Goal: Find specific page/section: Find specific page/section

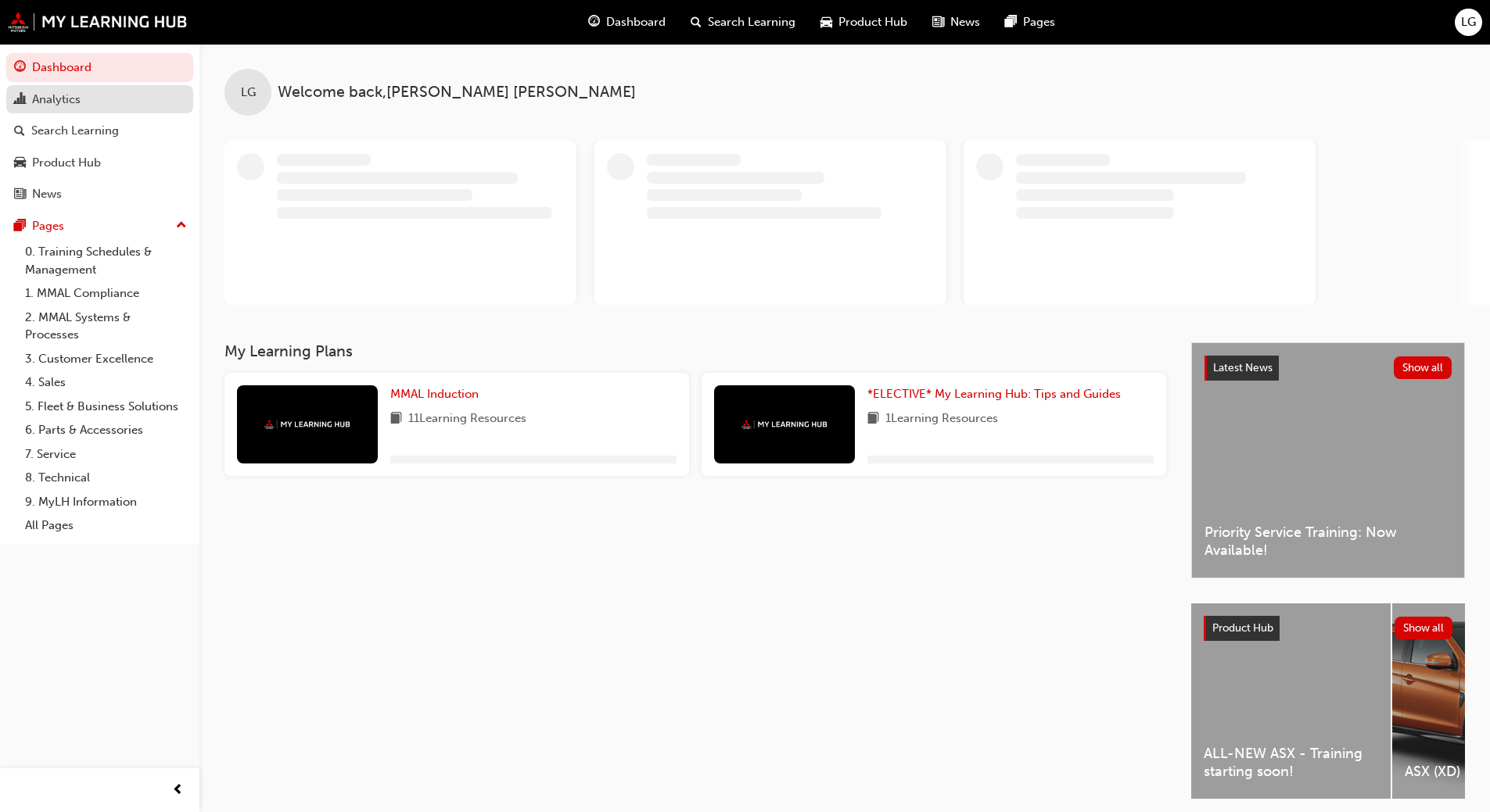
click at [63, 97] on div "Analytics" at bounding box center [56, 99] width 48 height 18
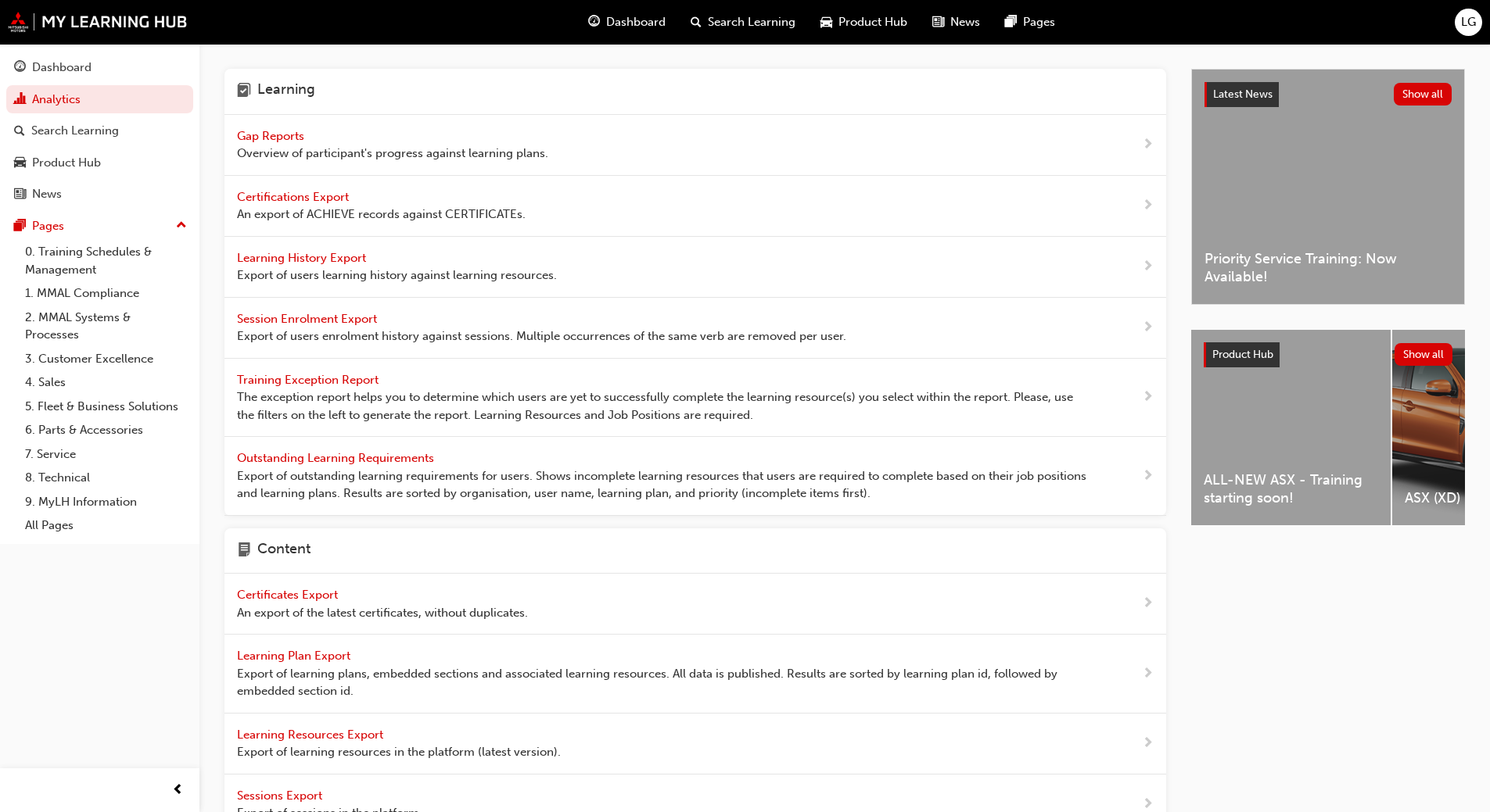
click at [262, 134] on span "Gap Reports" at bounding box center [272, 136] width 71 height 14
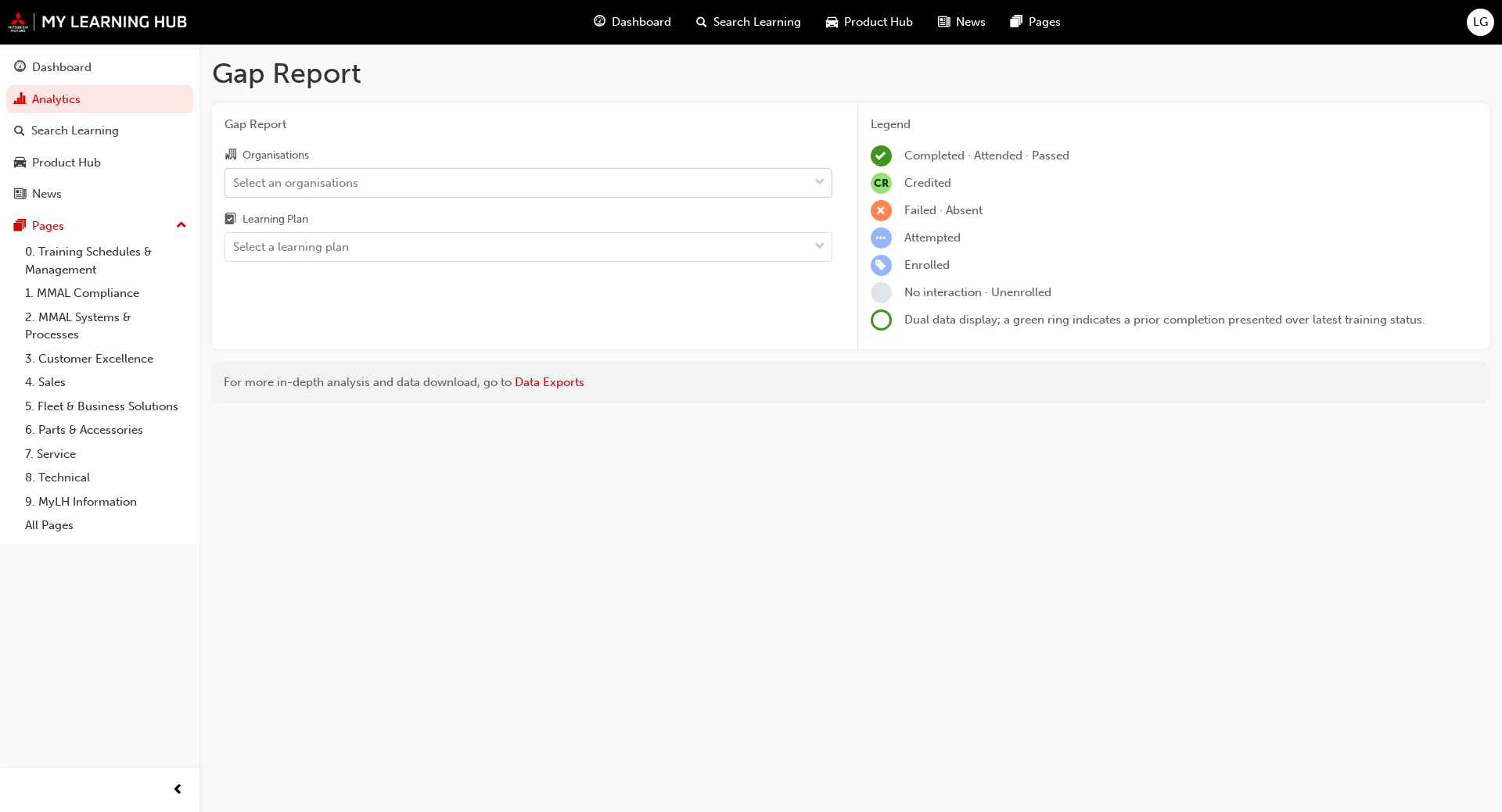
click at [262, 178] on div "Select an organisations" at bounding box center [296, 182] width 126 height 18
click at [234, 178] on input "Organisations Select an organisations" at bounding box center [234, 182] width 2 height 13
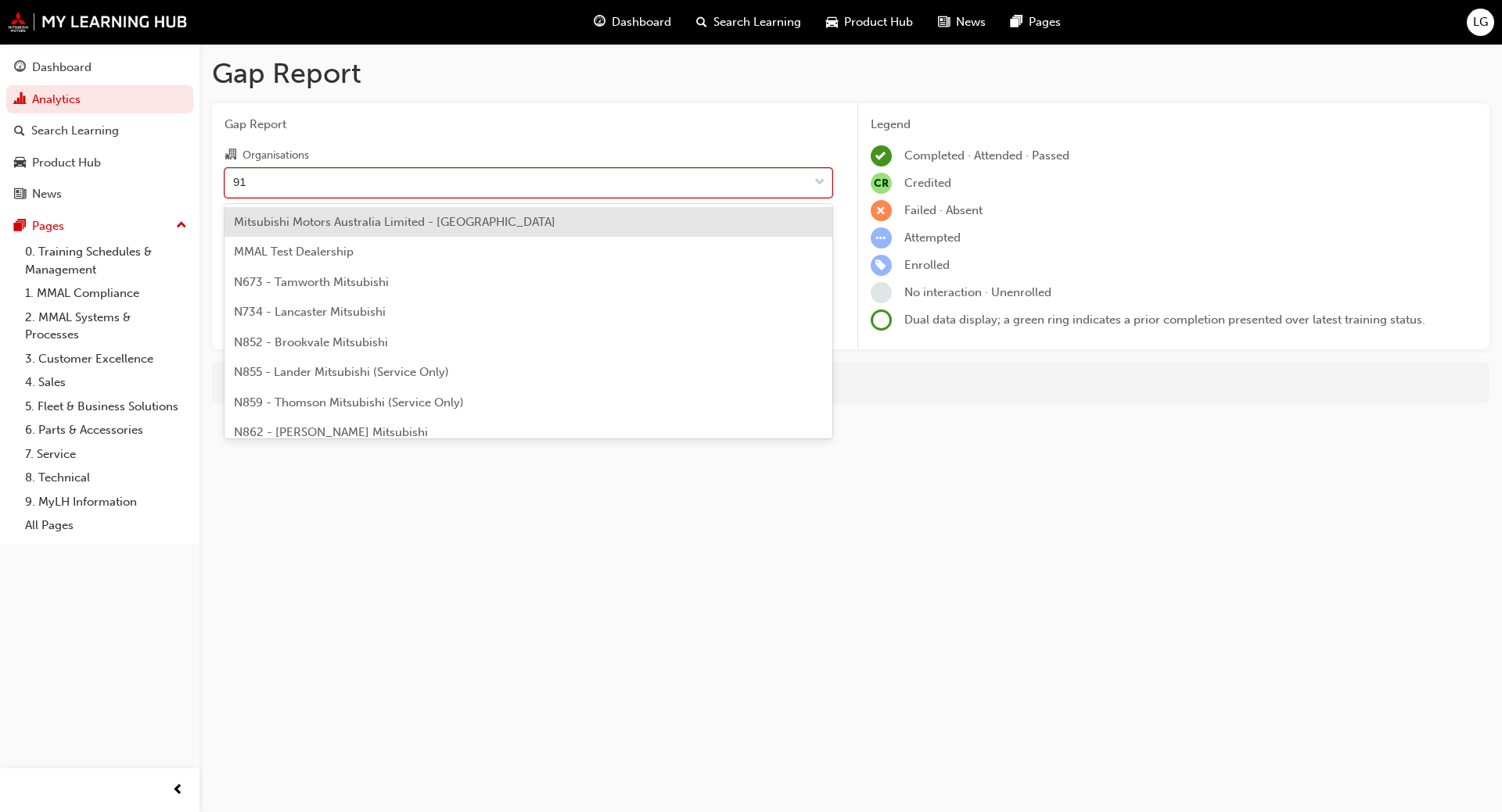
type input "913"
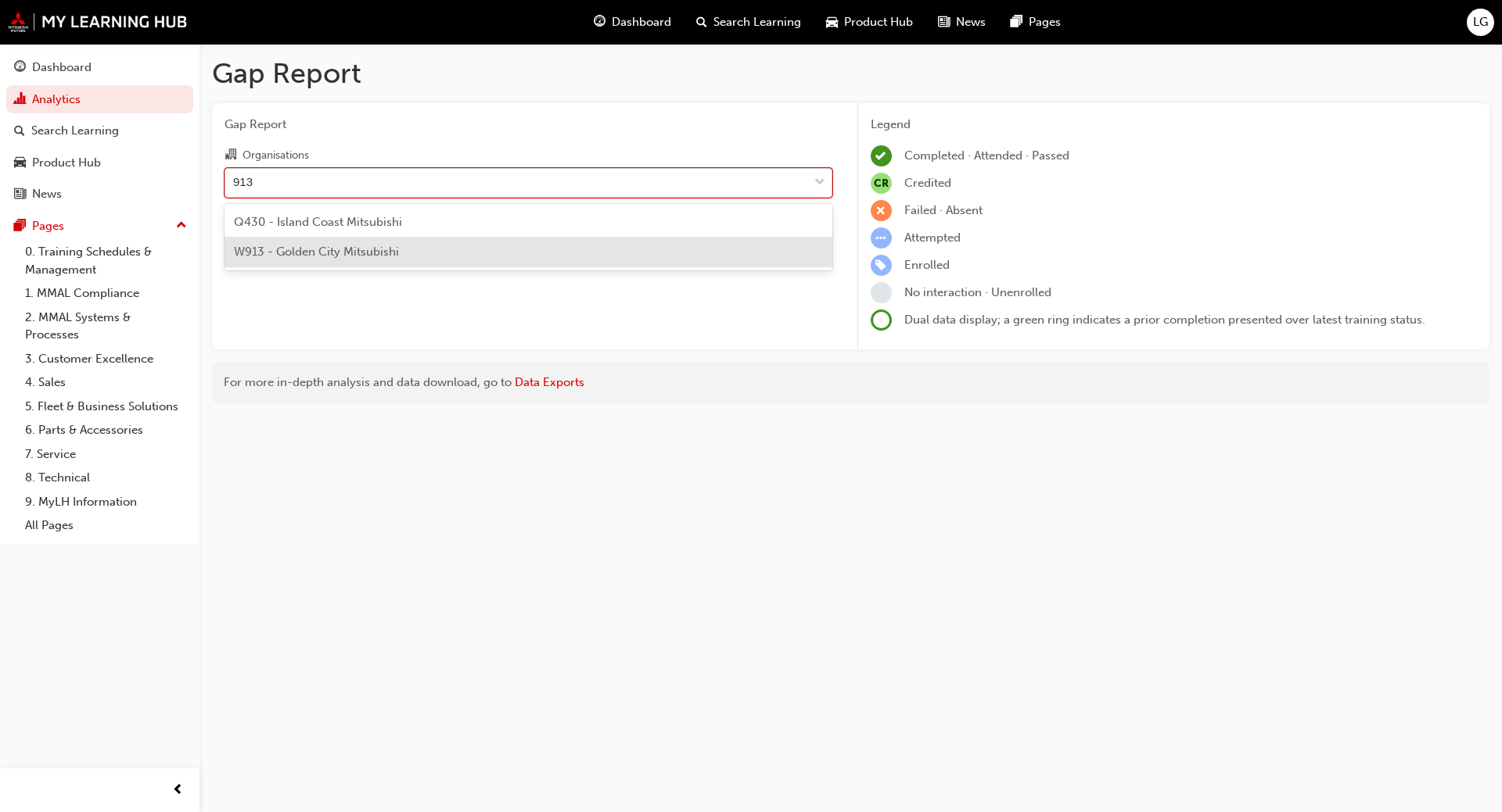
click at [286, 257] on span "W913 - Golden City Mitsubishi" at bounding box center [316, 251] width 165 height 14
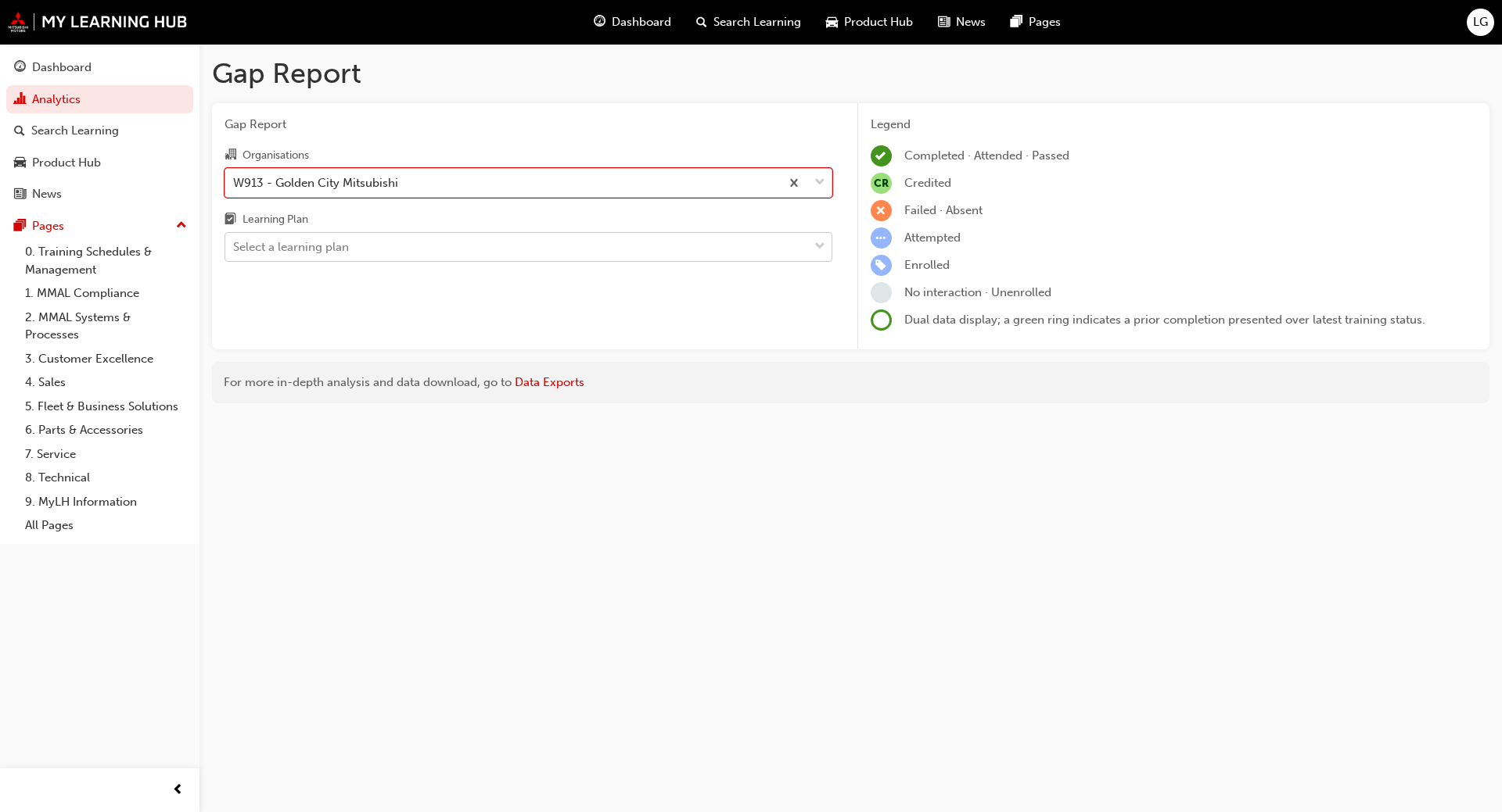
click at [289, 248] on div "Select a learning plan" at bounding box center [291, 247] width 116 height 18
click at [234, 248] on input "Learning Plan Select a learning plan" at bounding box center [234, 246] width 2 height 13
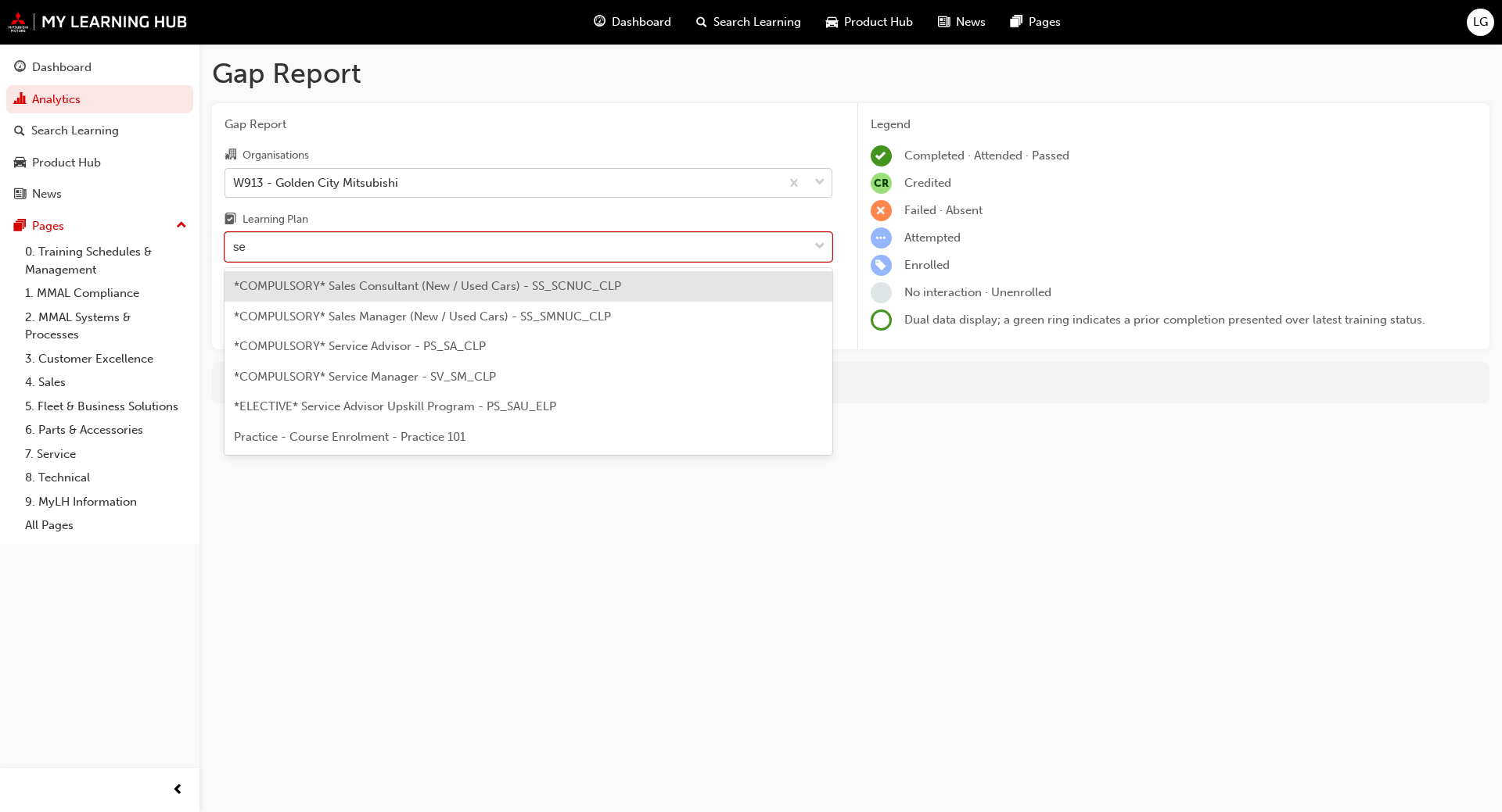
type input "ser"
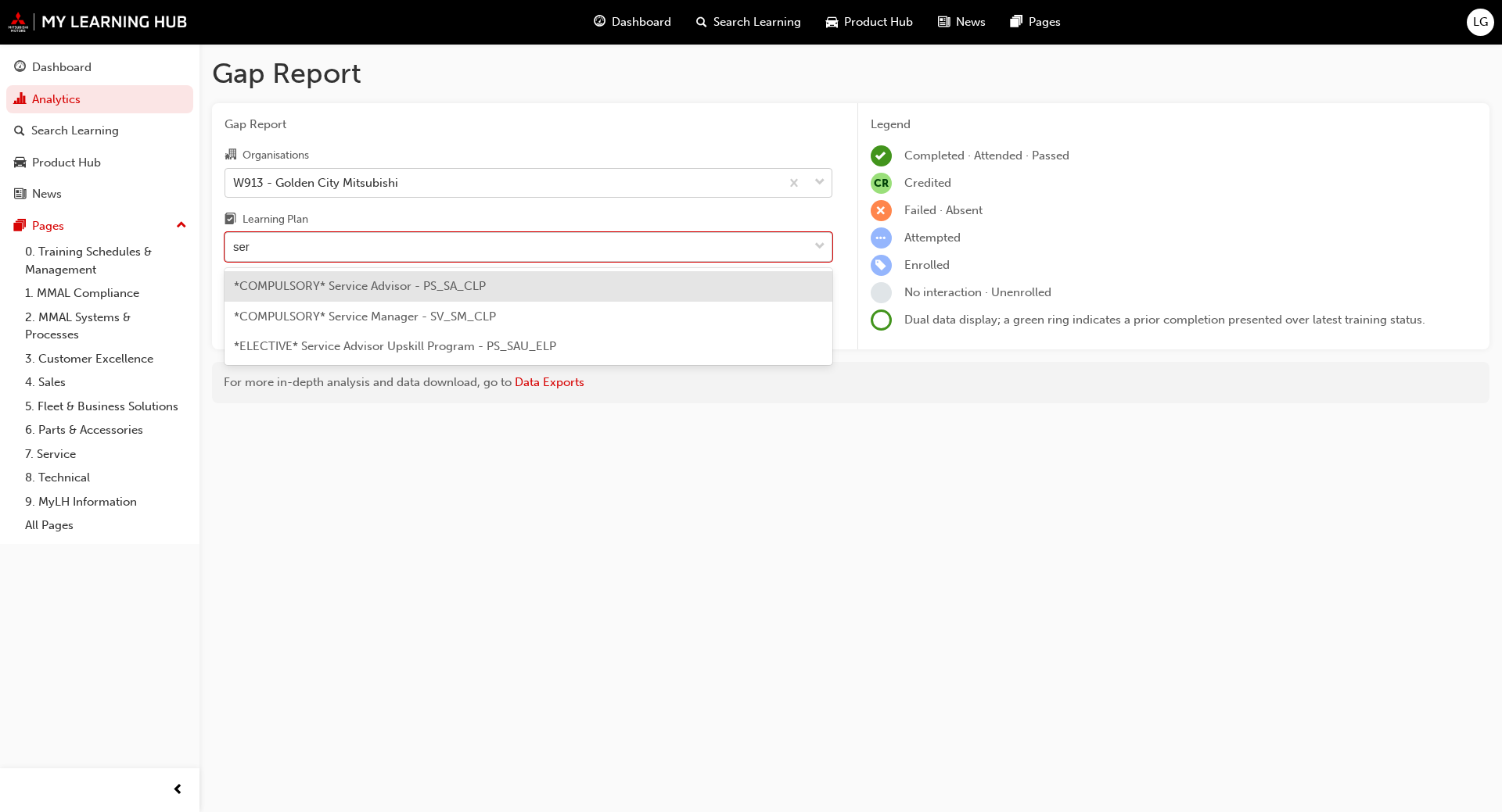
click at [307, 287] on span "*COMPULSORY* Service Advisor - PS_SA_CLP" at bounding box center [360, 286] width 252 height 14
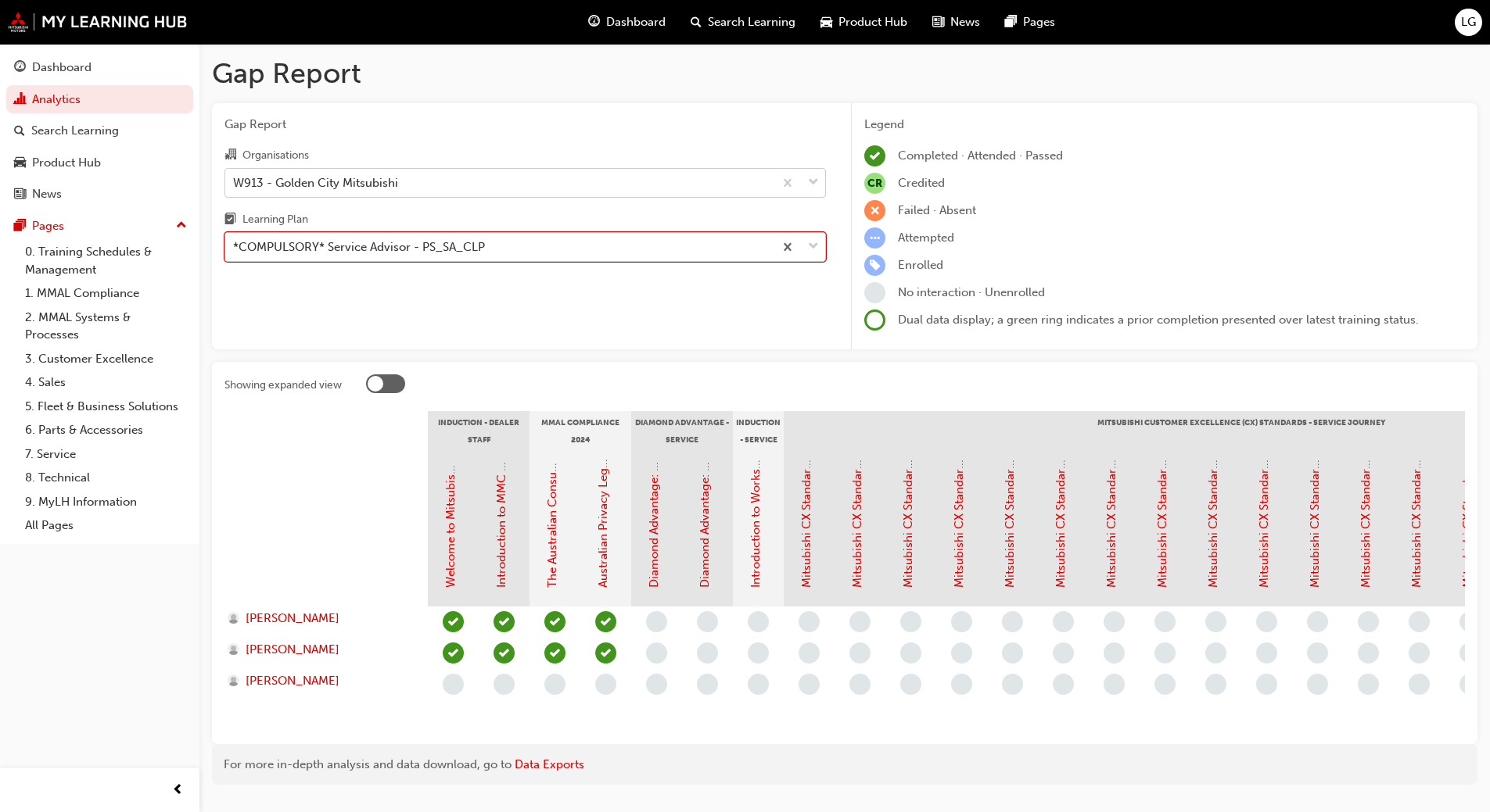
click at [352, 250] on div "*COMPULSORY* Service Advisor - PS_SA_CLP" at bounding box center [359, 247] width 252 height 18
click at [234, 250] on input "Learning Plan option *COMPULSORY* Service Advisor - PS_SA_CLP, selected. 0 resu…" at bounding box center [234, 246] width 2 height 13
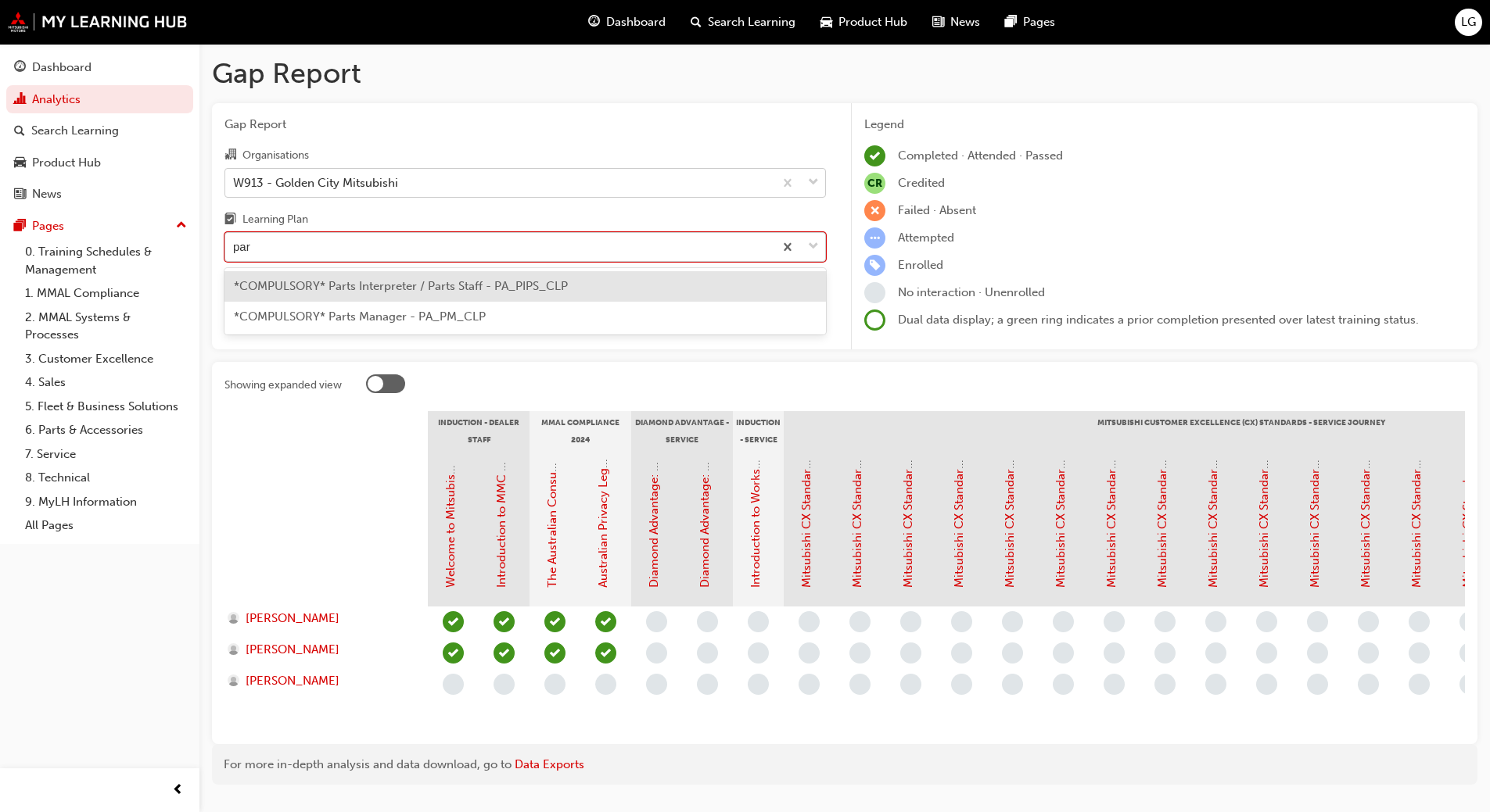
type input "part"
click at [353, 282] on span "*COMPULSORY* Parts Interpreter / Parts Staff - PA_PIPS_CLP" at bounding box center [401, 286] width 334 height 14
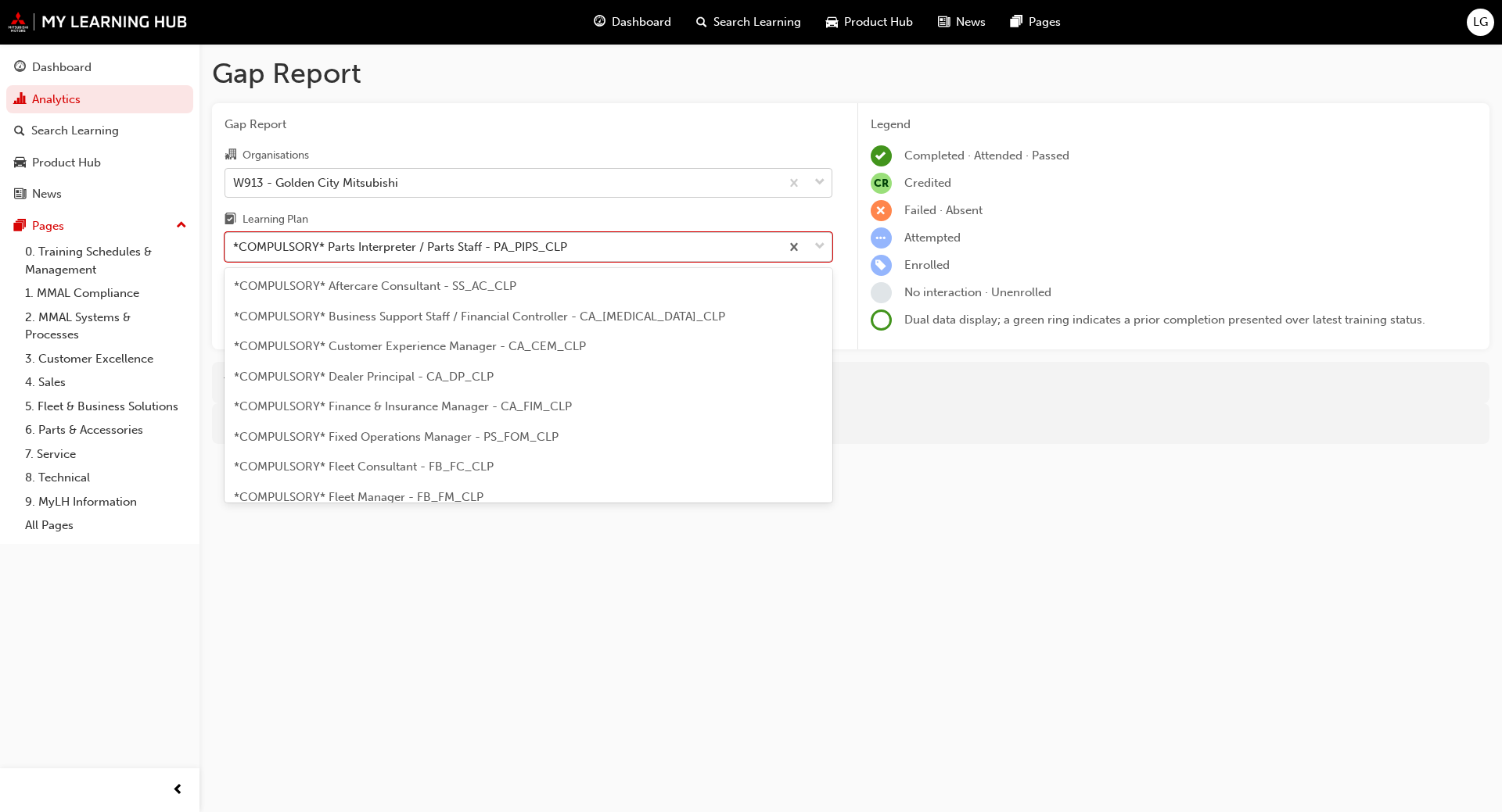
click at [348, 251] on div "*COMPULSORY* Parts Interpreter / Parts Staff - PA_PIPS_CLP" at bounding box center [401, 247] width 334 height 18
click at [234, 251] on input "Learning Plan option *COMPULSORY* Parts Interpreter / Parts Staff - PA_PIPS_CLP…" at bounding box center [234, 246] width 2 height 13
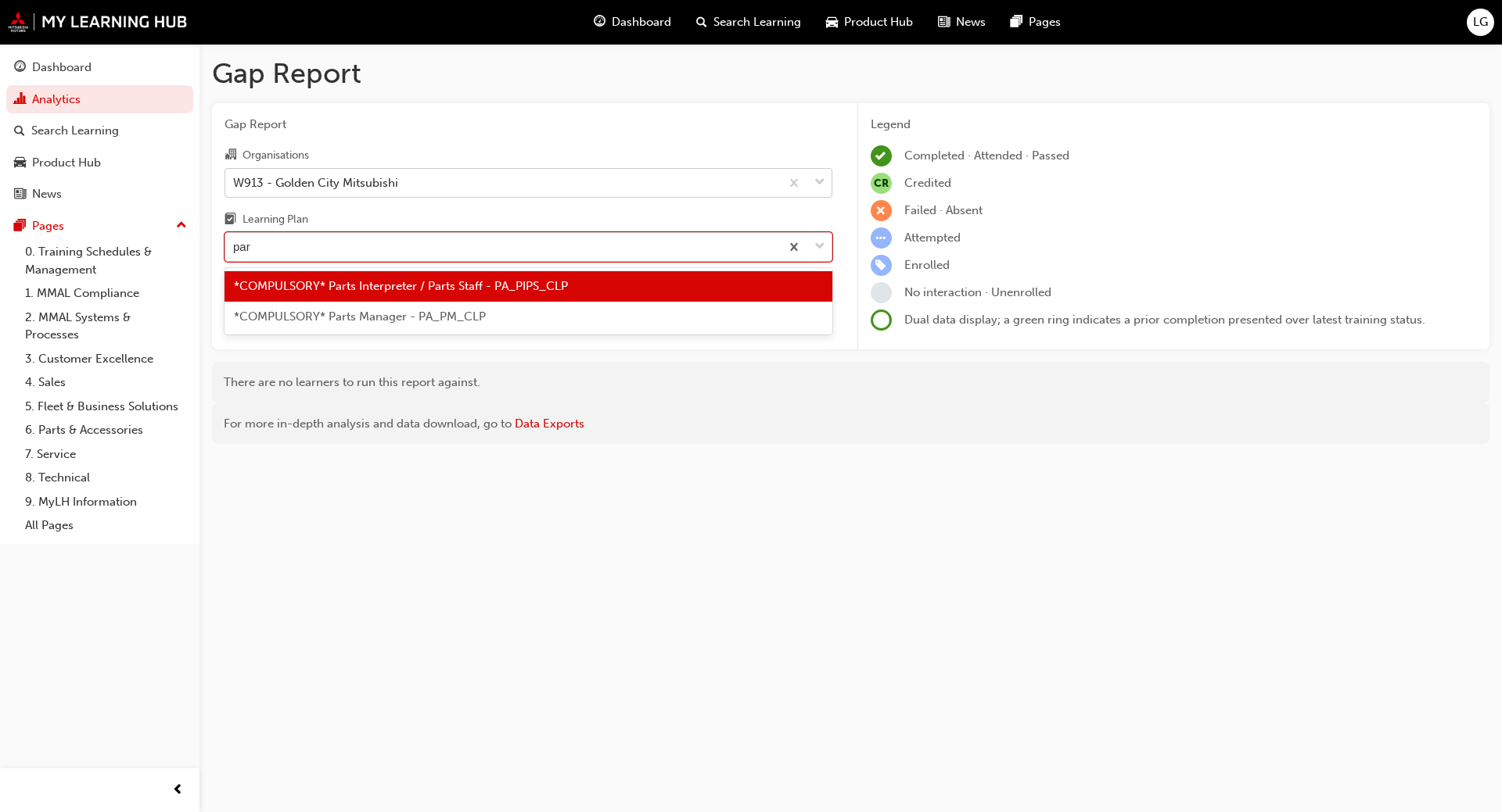
type input "part"
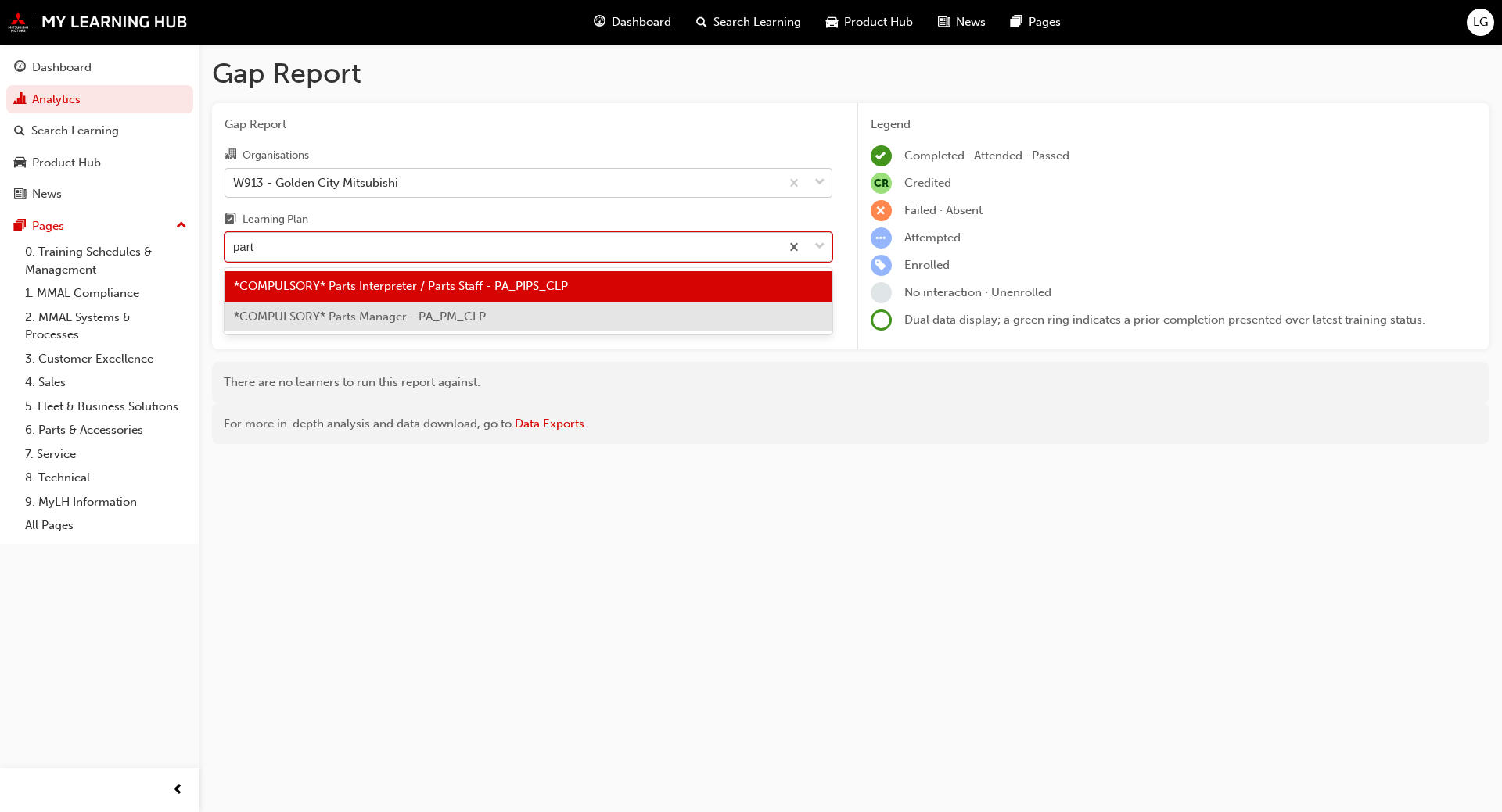
click at [343, 311] on span "*COMPULSORY* Parts Manager - PA_PM_CLP" at bounding box center [360, 316] width 252 height 14
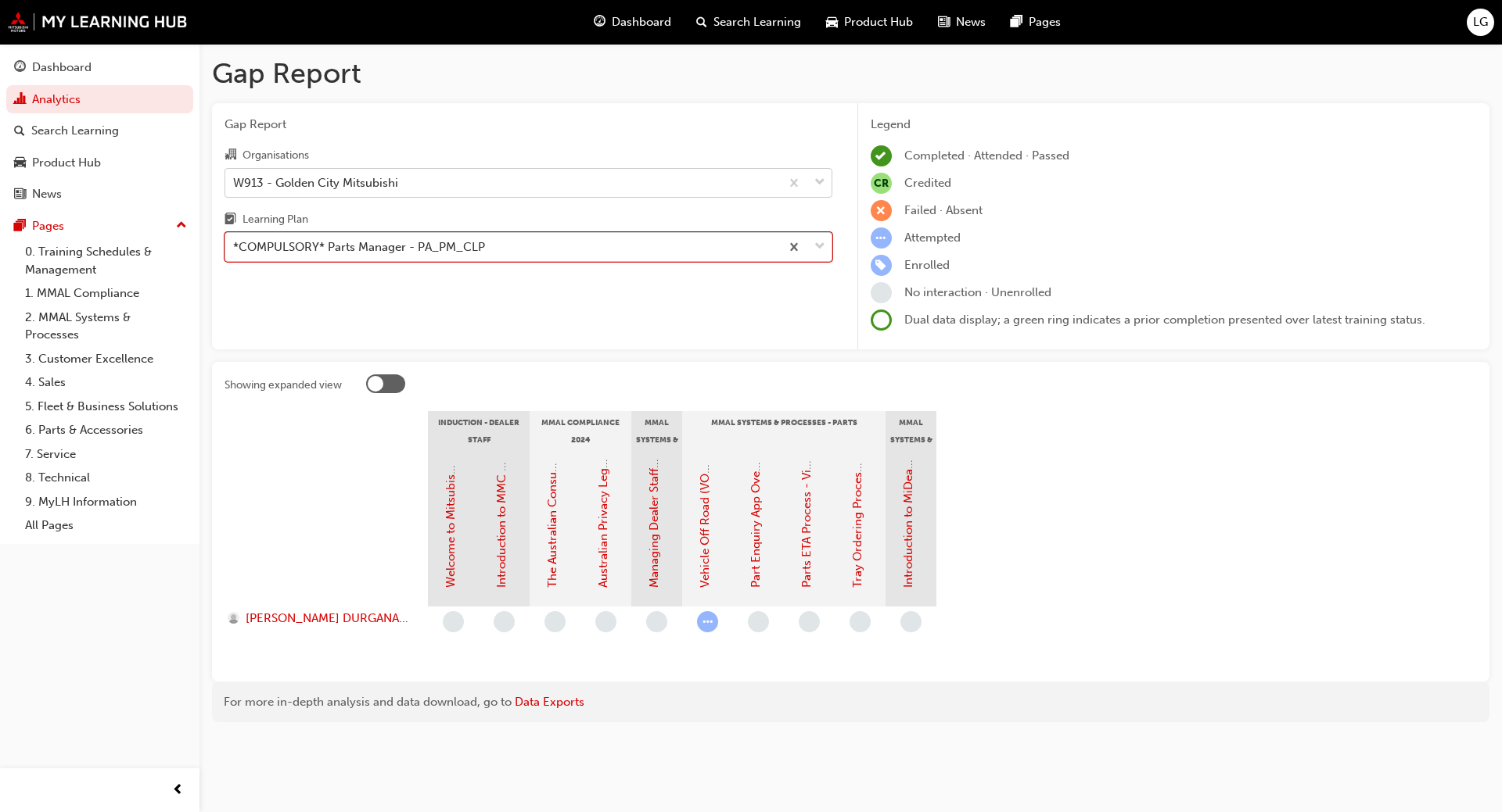
click at [339, 248] on div "*COMPULSORY* Parts Manager - PA_PM_CLP" at bounding box center [359, 247] width 252 height 18
click at [234, 248] on input "Learning Plan option *COMPULSORY* Parts Manager - PA_PM_CLP, selected. 0 result…" at bounding box center [234, 246] width 2 height 13
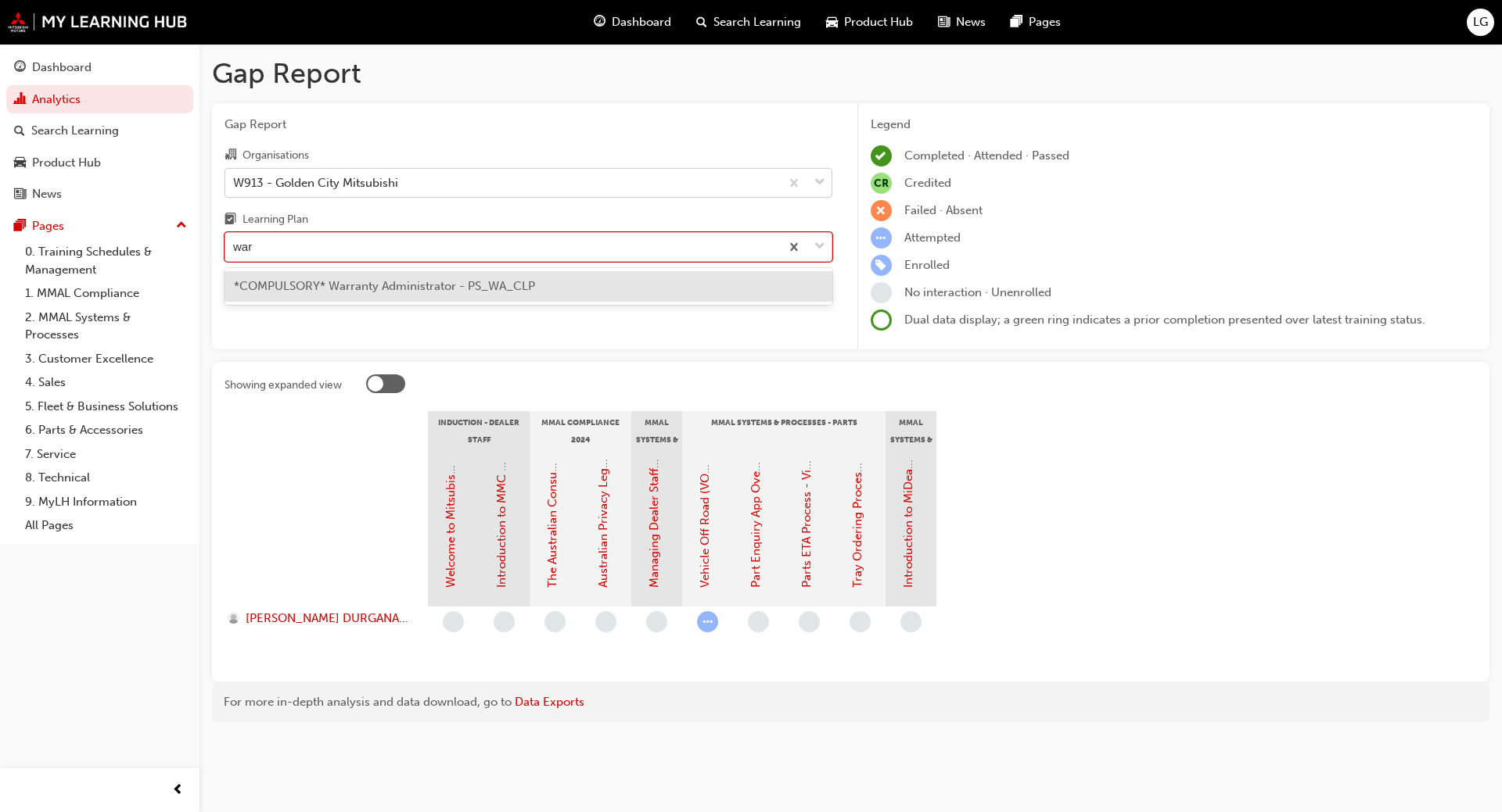
type input "warr"
click at [334, 294] on div "*COMPULSORY* Warranty Administrator - PS_WA_CLP" at bounding box center [528, 286] width 607 height 30
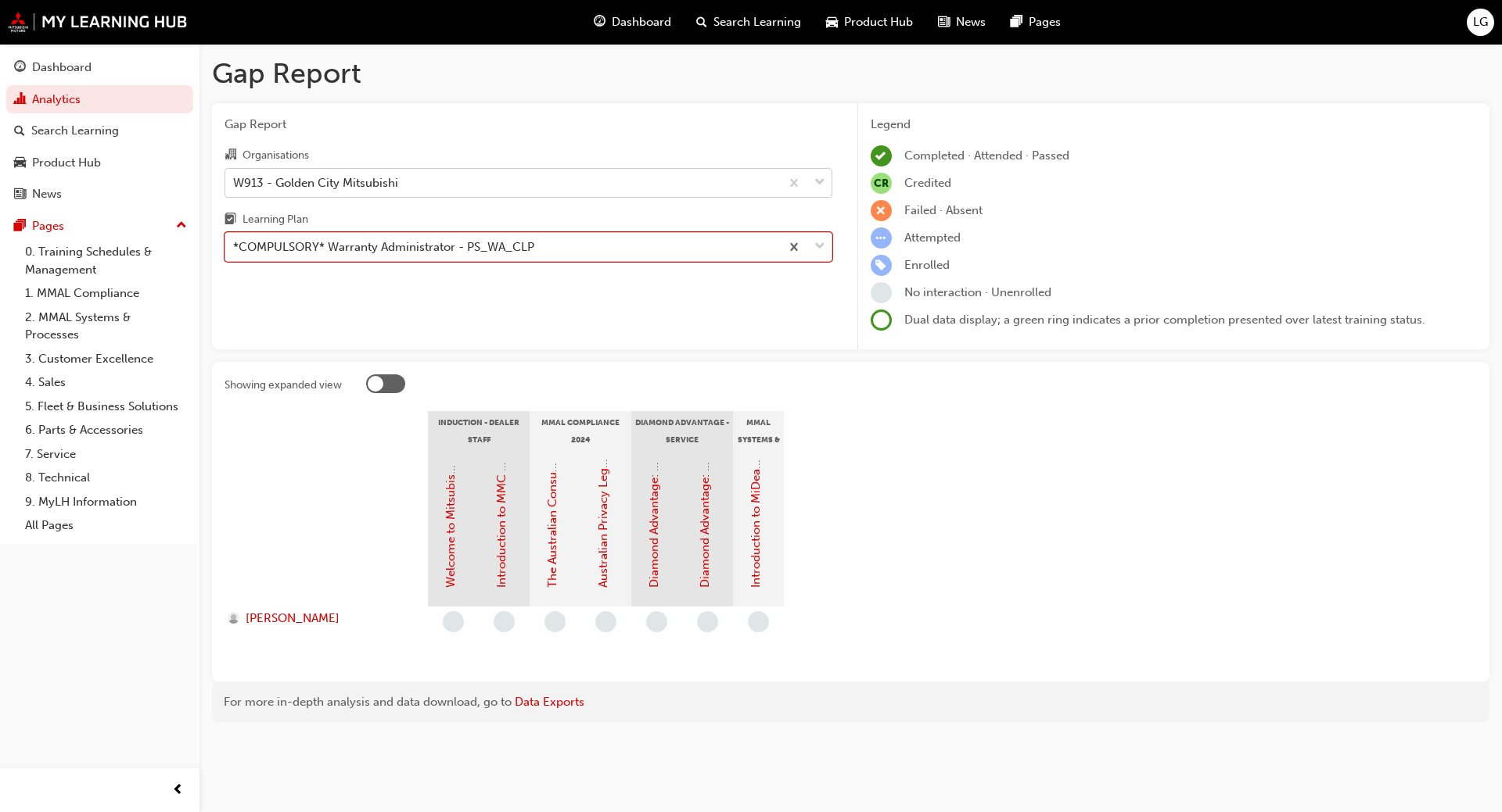
click at [337, 239] on div "*COMPULSORY* Warranty Administrator - PS_WA_CLP" at bounding box center [384, 247] width 301 height 18
click at [234, 240] on input "Learning Plan option *COMPULSORY* Warranty Administrator - PS_WA_CLP, selected.…" at bounding box center [234, 246] width 2 height 13
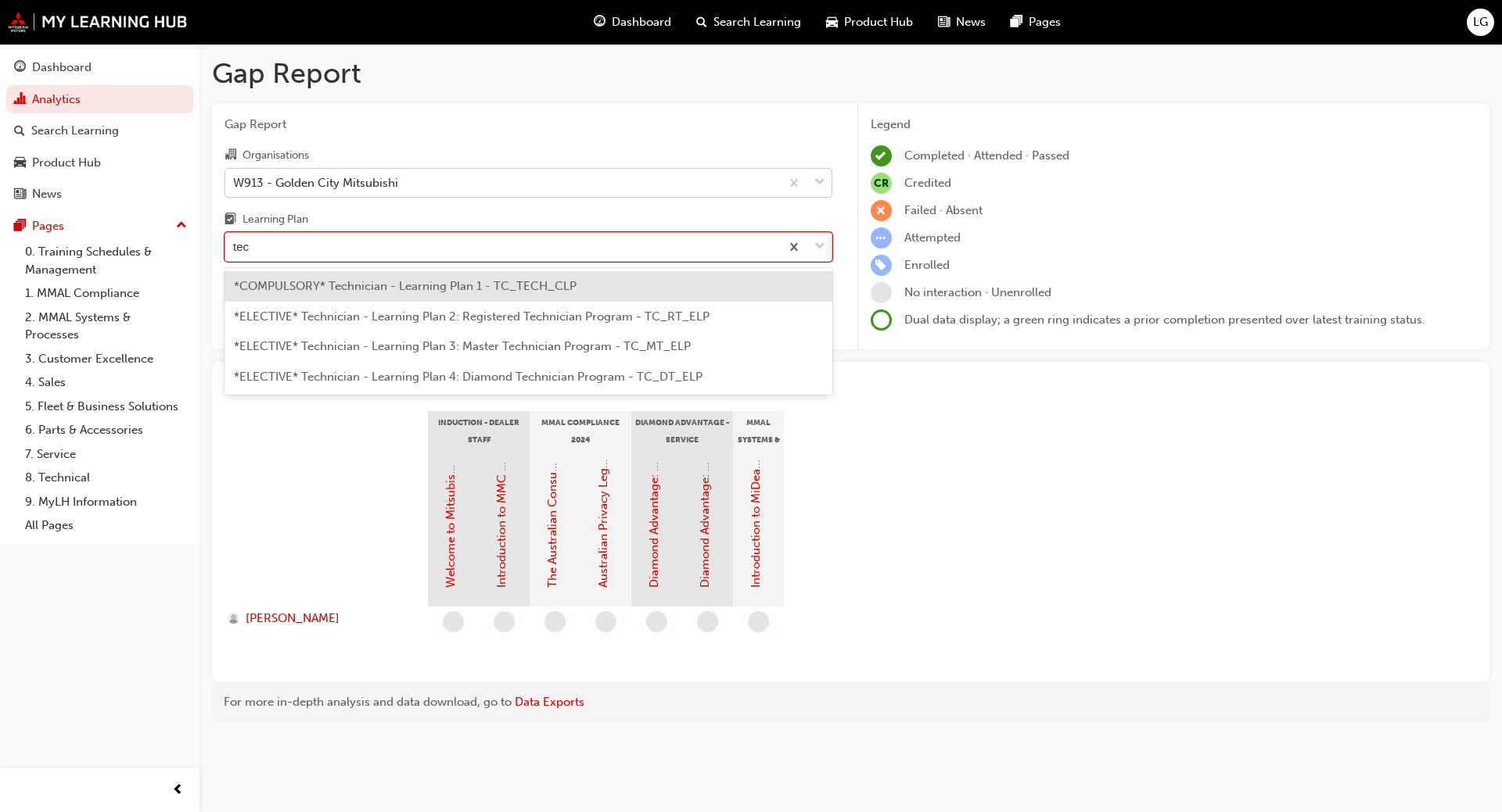
type input "tech"
click at [339, 285] on span "*COMPULSORY* Technician - Learning Plan 1 - TC_TECH_CLP" at bounding box center [405, 286] width 343 height 14
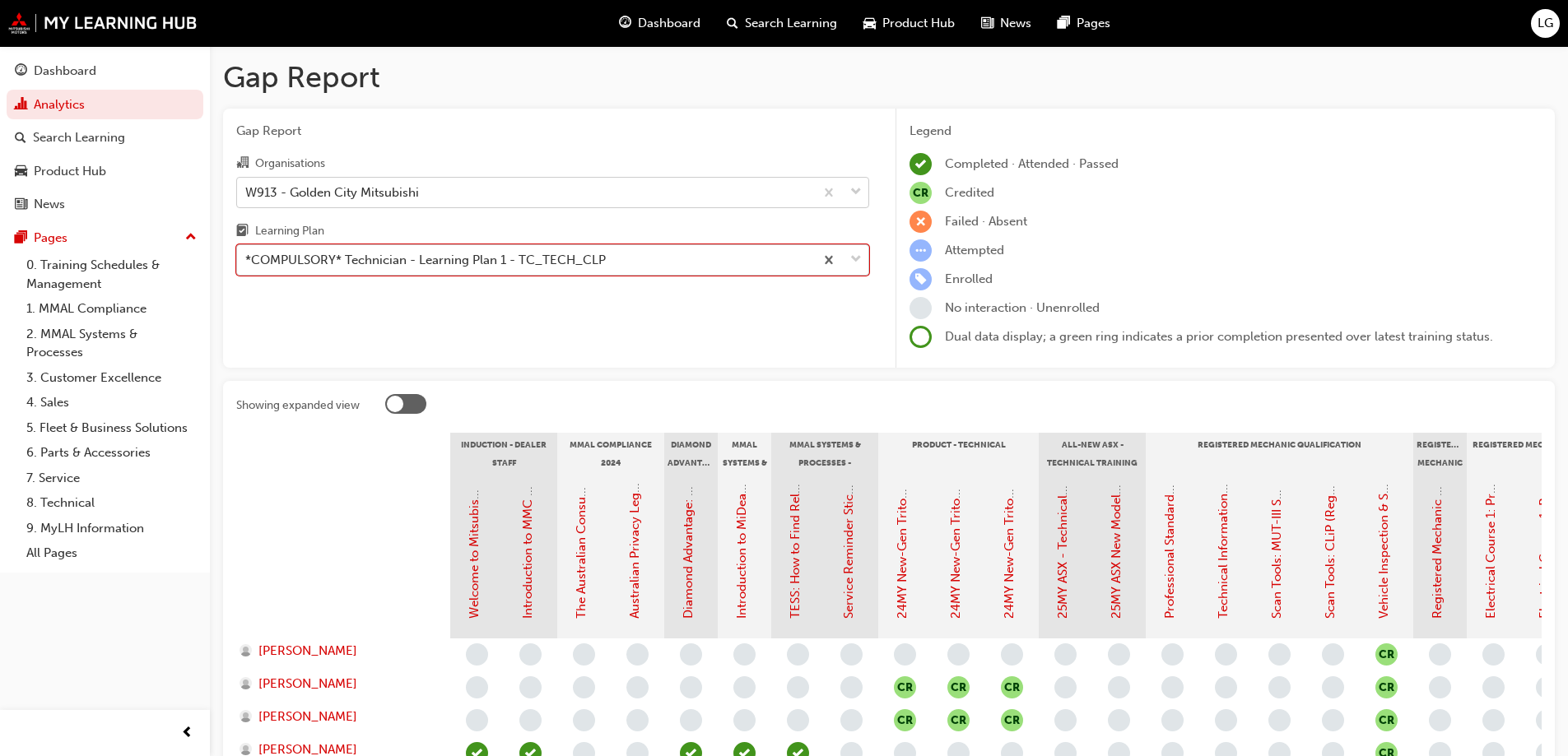
click at [295, 261] on div "*COMPULSORY* Technician - Learning Plan 1 - TC_TECH_CLP" at bounding box center [425, 260] width 361 height 19
click at [246, 261] on input "Learning Plan option *COMPULSORY* Technician - Learning Plan 1 - TC_TECH_CLP, s…" at bounding box center [246, 259] width 2 height 14
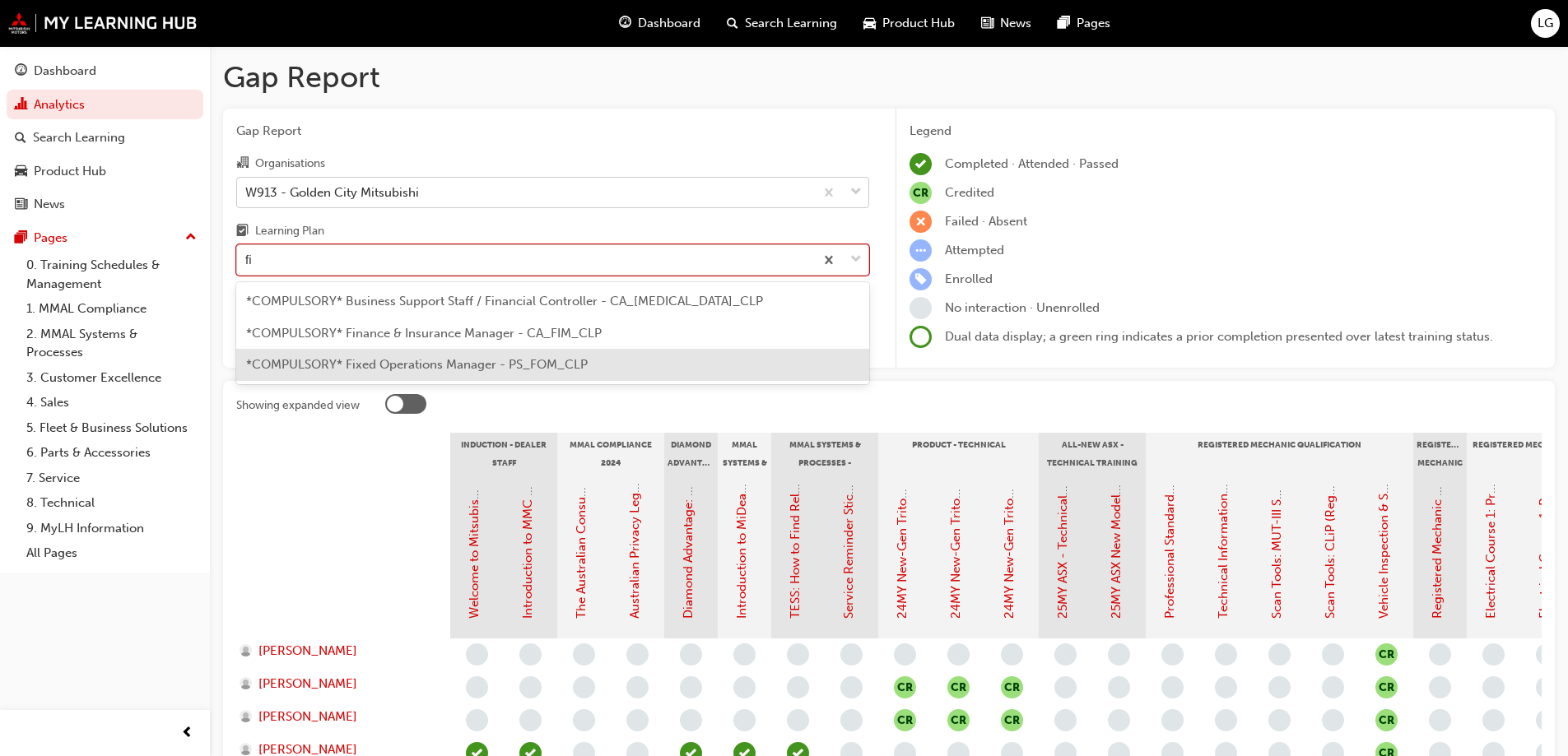
type input "f"
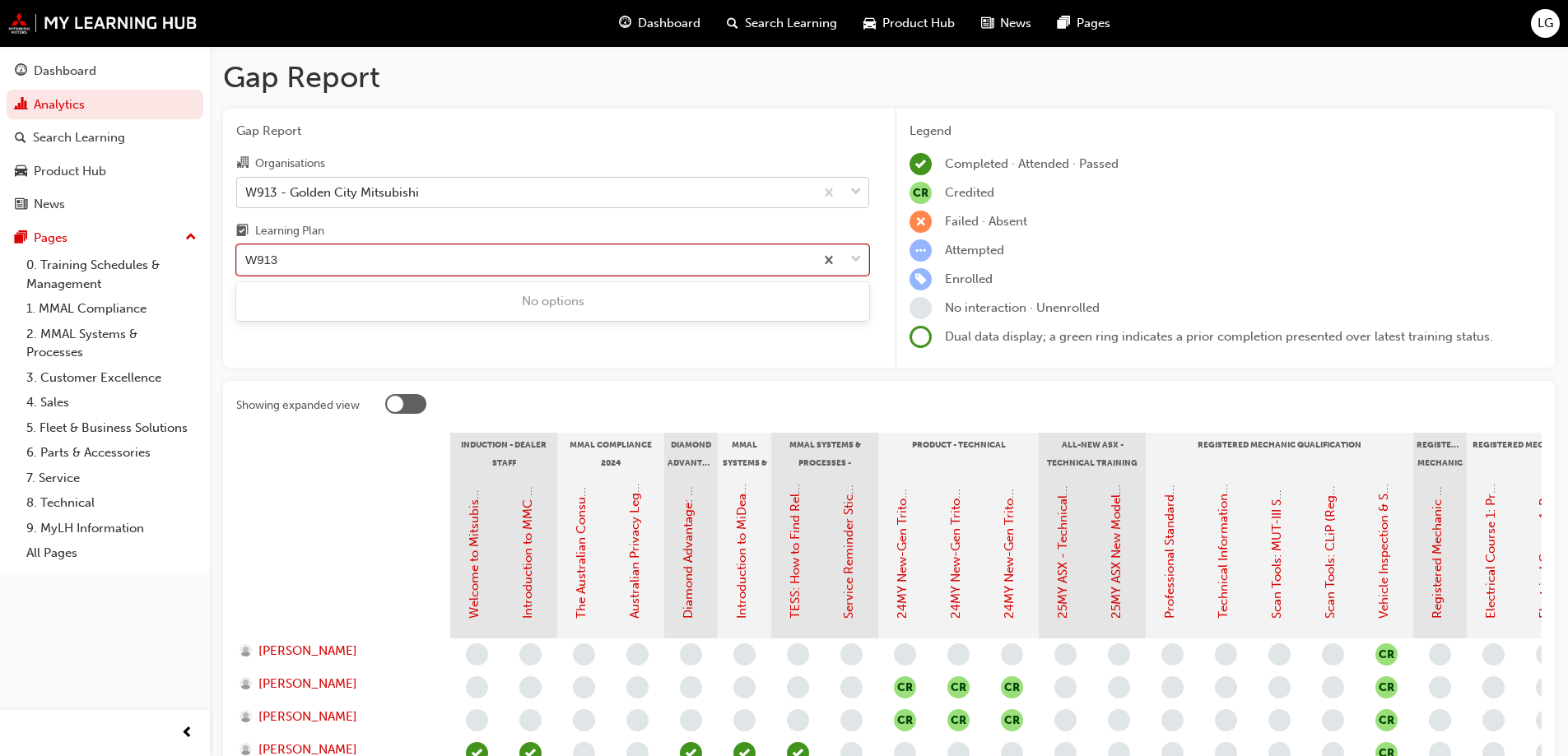
type input "W913"
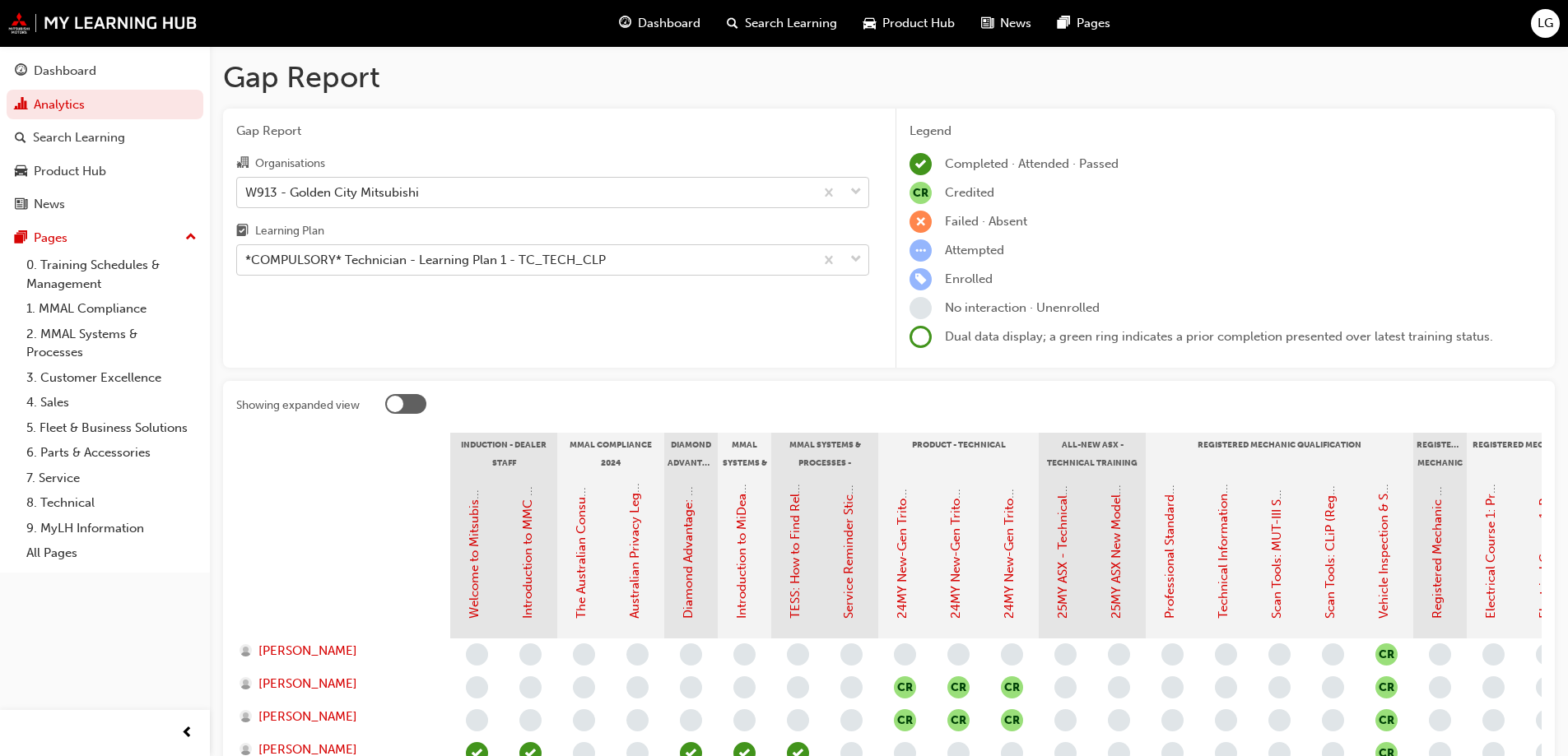
click at [368, 356] on div "Gap Report Organisations W913 - Golden City Mitsubishi Learning Plan *COMPULSOR…" at bounding box center [551, 238] width 659 height 260
click at [329, 267] on div "*COMPULSORY* Technician - Learning Plan 1 - TC_TECH_CLP" at bounding box center [425, 260] width 361 height 19
click at [246, 266] on input "Learning Plan *COMPULSORY* Technician - Learning Plan 1 - TC_TECH_CLP" at bounding box center [246, 259] width 2 height 14
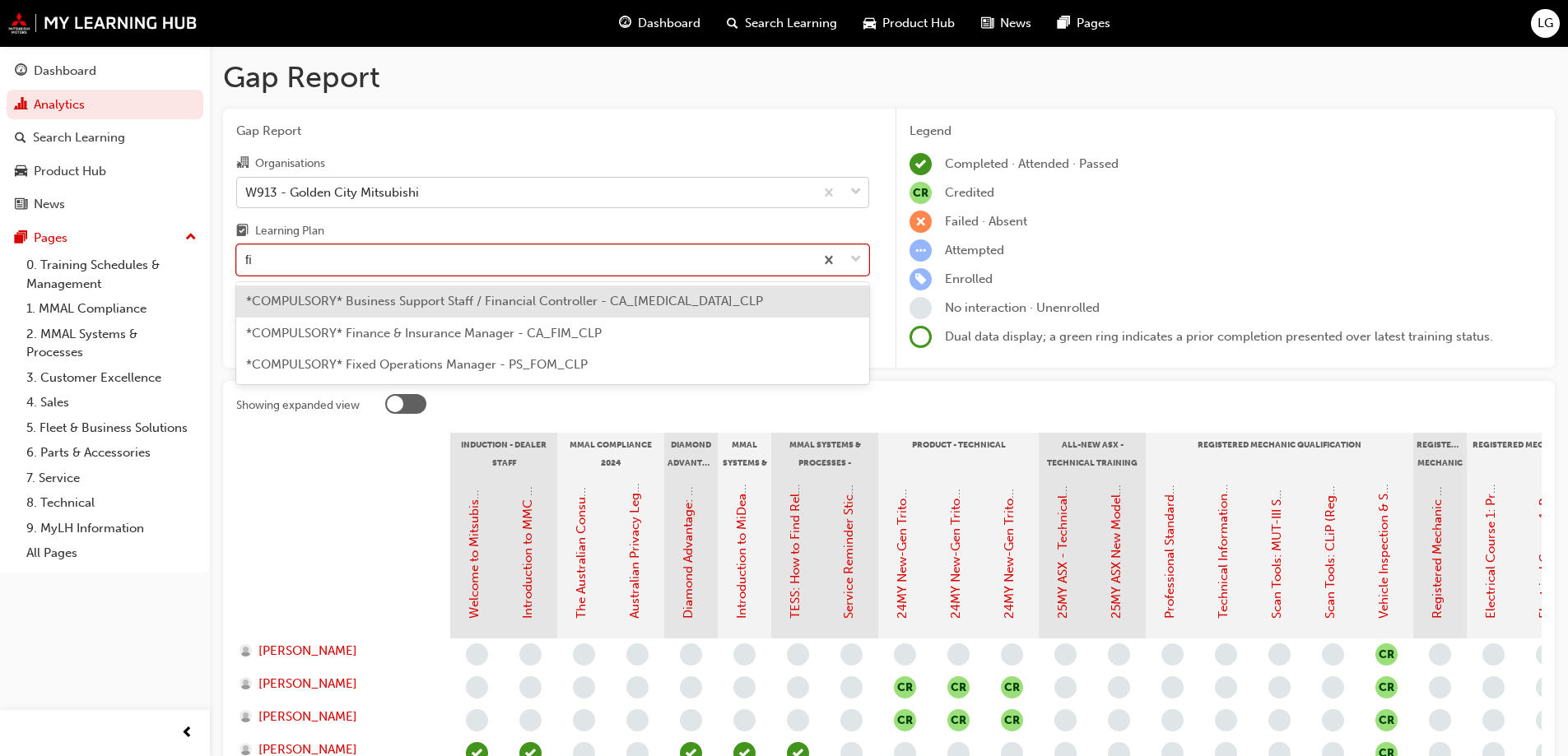
type input "fix"
click at [346, 293] on div "*COMPULSORY* Fixed Operations Manager - PS_FOM_CLP" at bounding box center [552, 301] width 633 height 32
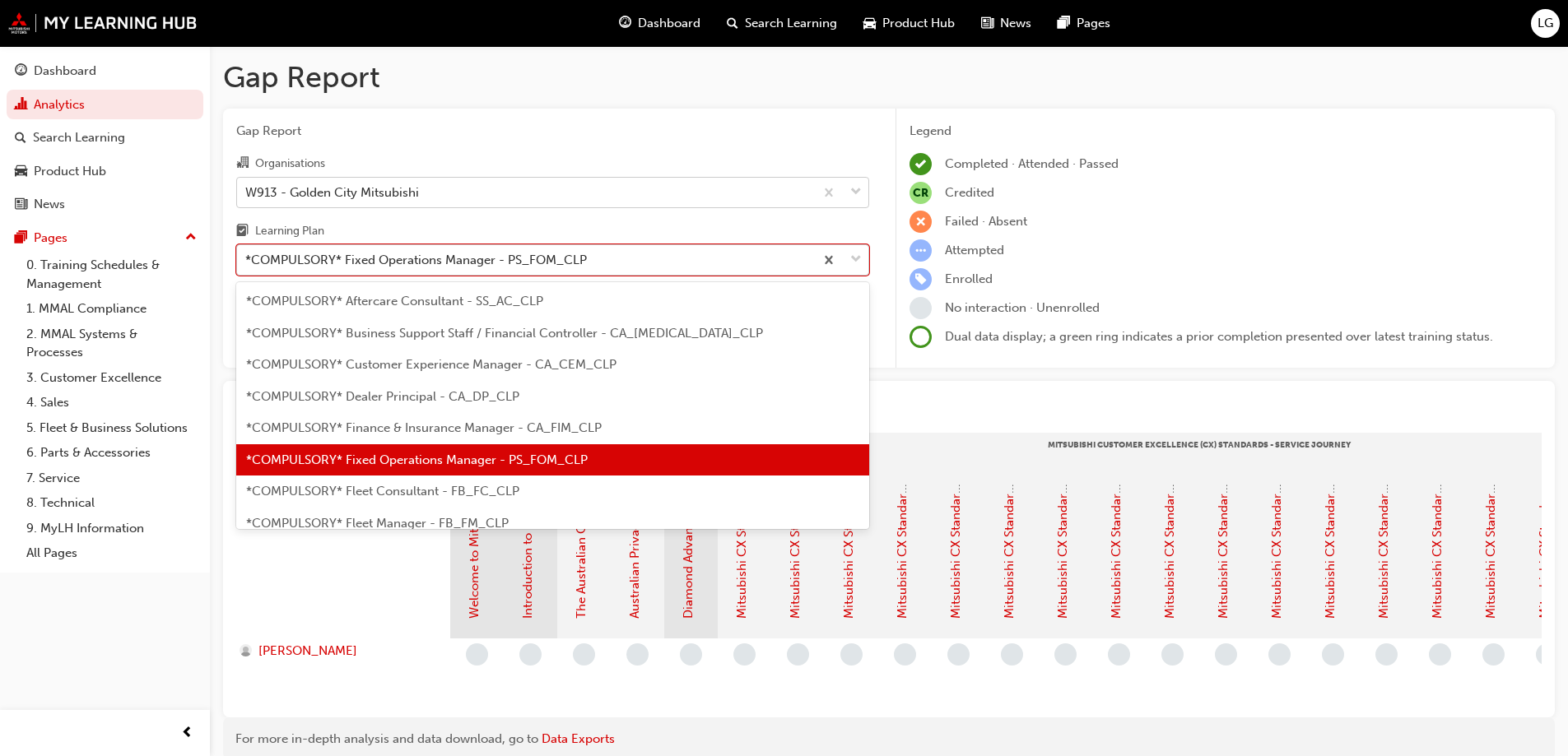
click at [315, 251] on div "*COMPULSORY* Fixed Operations Manager - PS_FOM_CLP" at bounding box center [416, 260] width 342 height 19
click at [246, 252] on input "Learning Plan option *COMPULSORY* Fixed Operations Manager - PS_FOM_CLP, select…" at bounding box center [246, 259] width 2 height 14
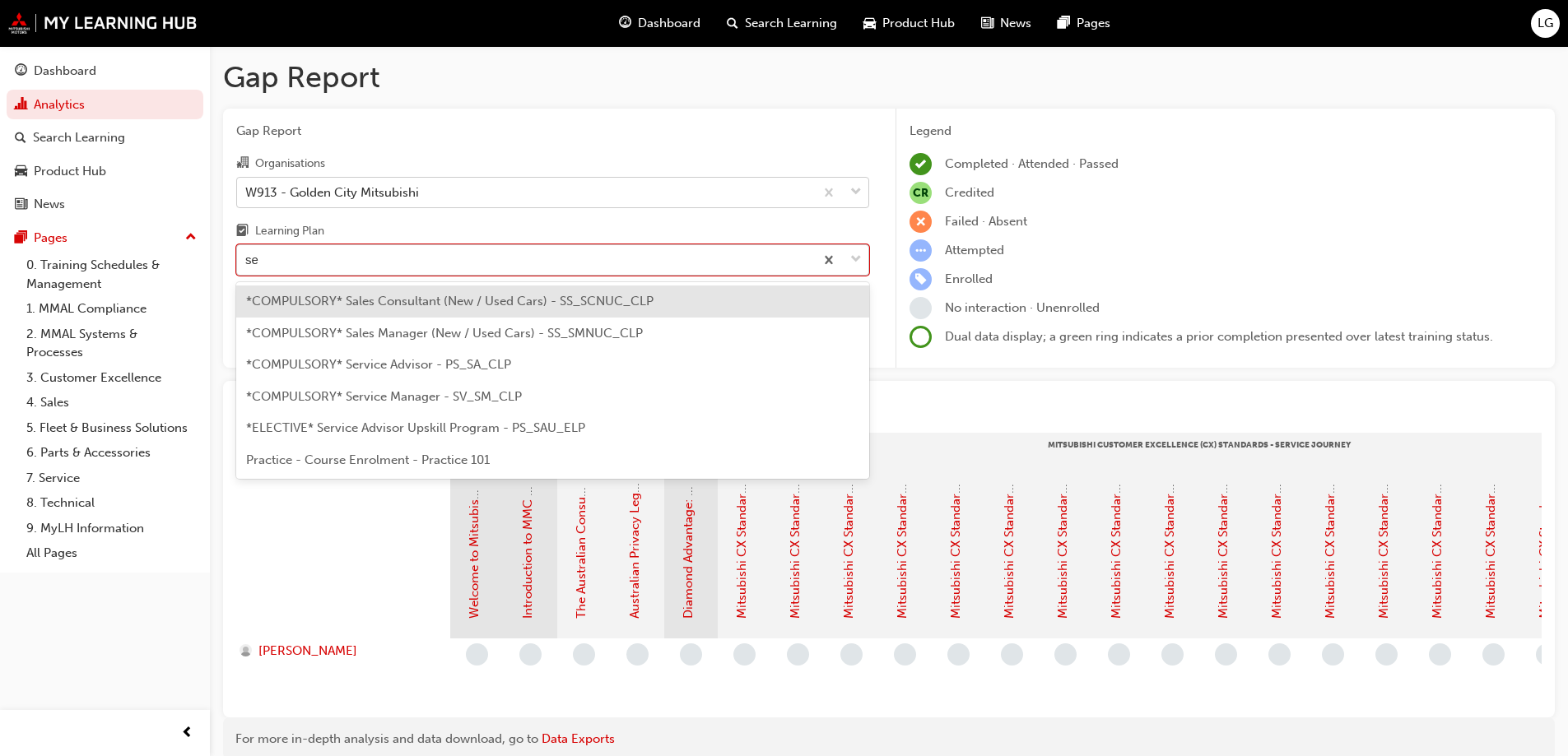
type input "ser"
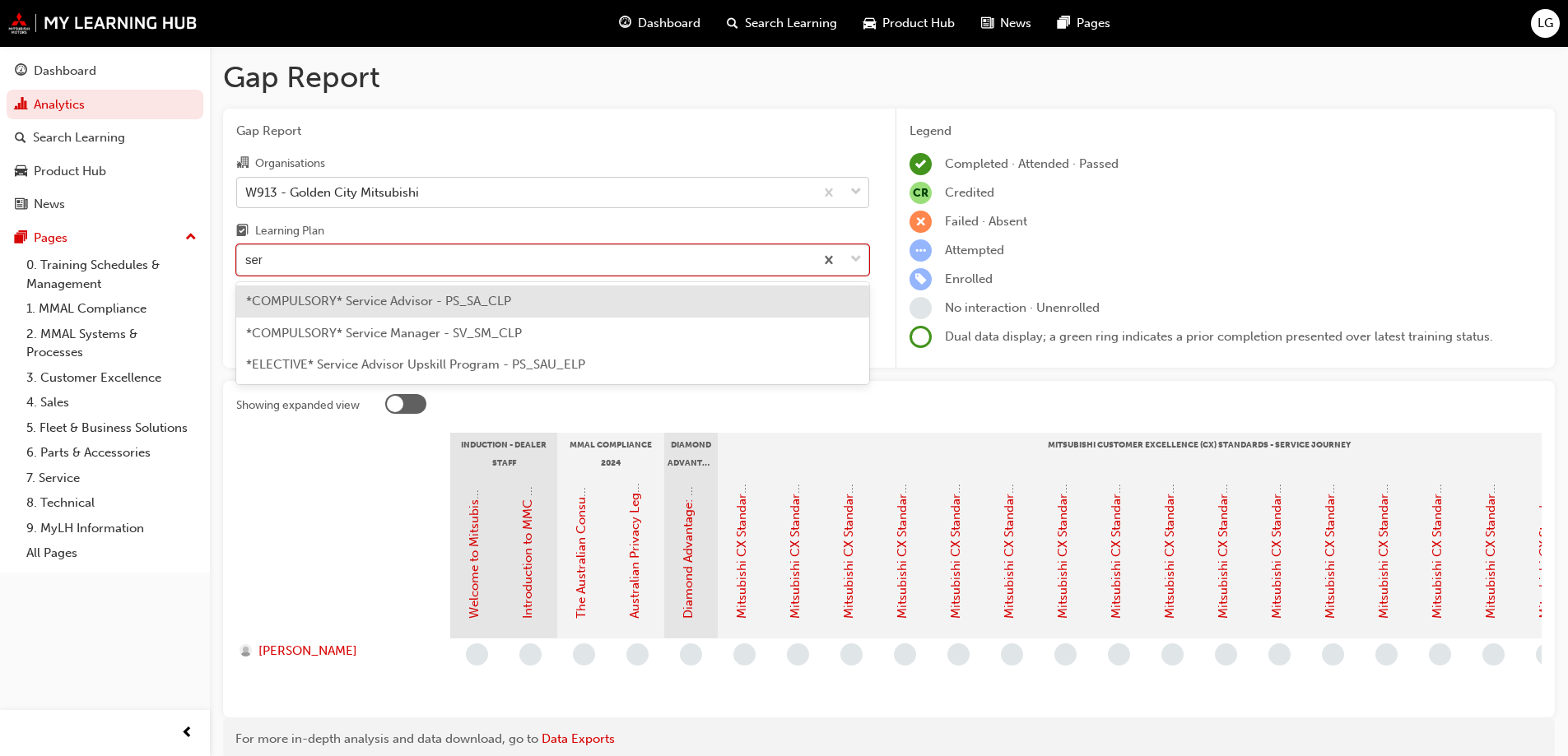
click at [321, 304] on span "*COMPULSORY* Service Advisor - PS_SA_CLP" at bounding box center [379, 301] width 265 height 15
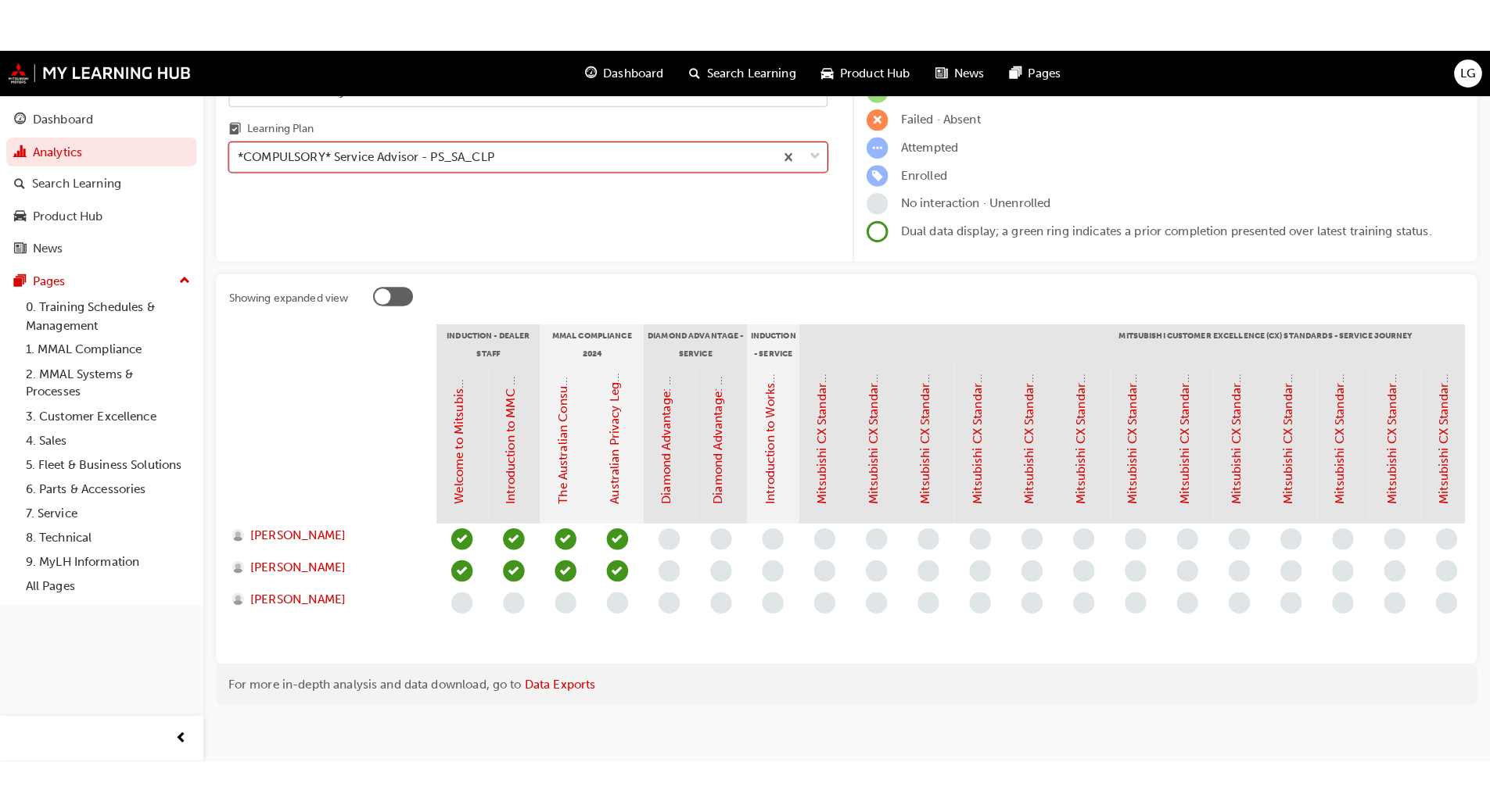
scroll to position [48, 0]
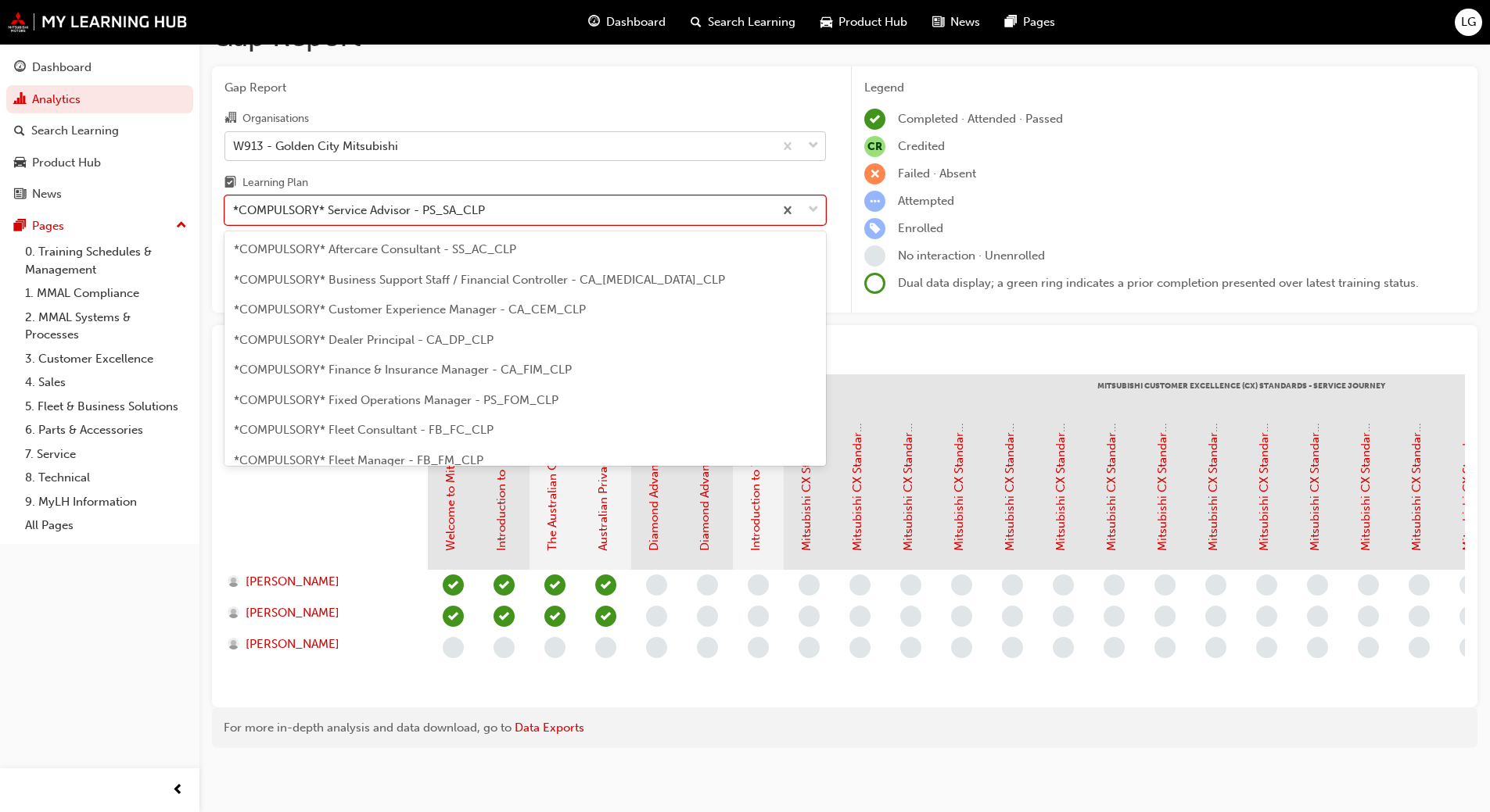
click at [408, 202] on div "*COMPULSORY* Service Advisor - PS_SA_CLP" at bounding box center [359, 211] width 252 height 18
click at [234, 203] on input "Learning Plan option *COMPULSORY* Service Advisor - PS_SA_CLP, selected. option…" at bounding box center [234, 210] width 2 height 13
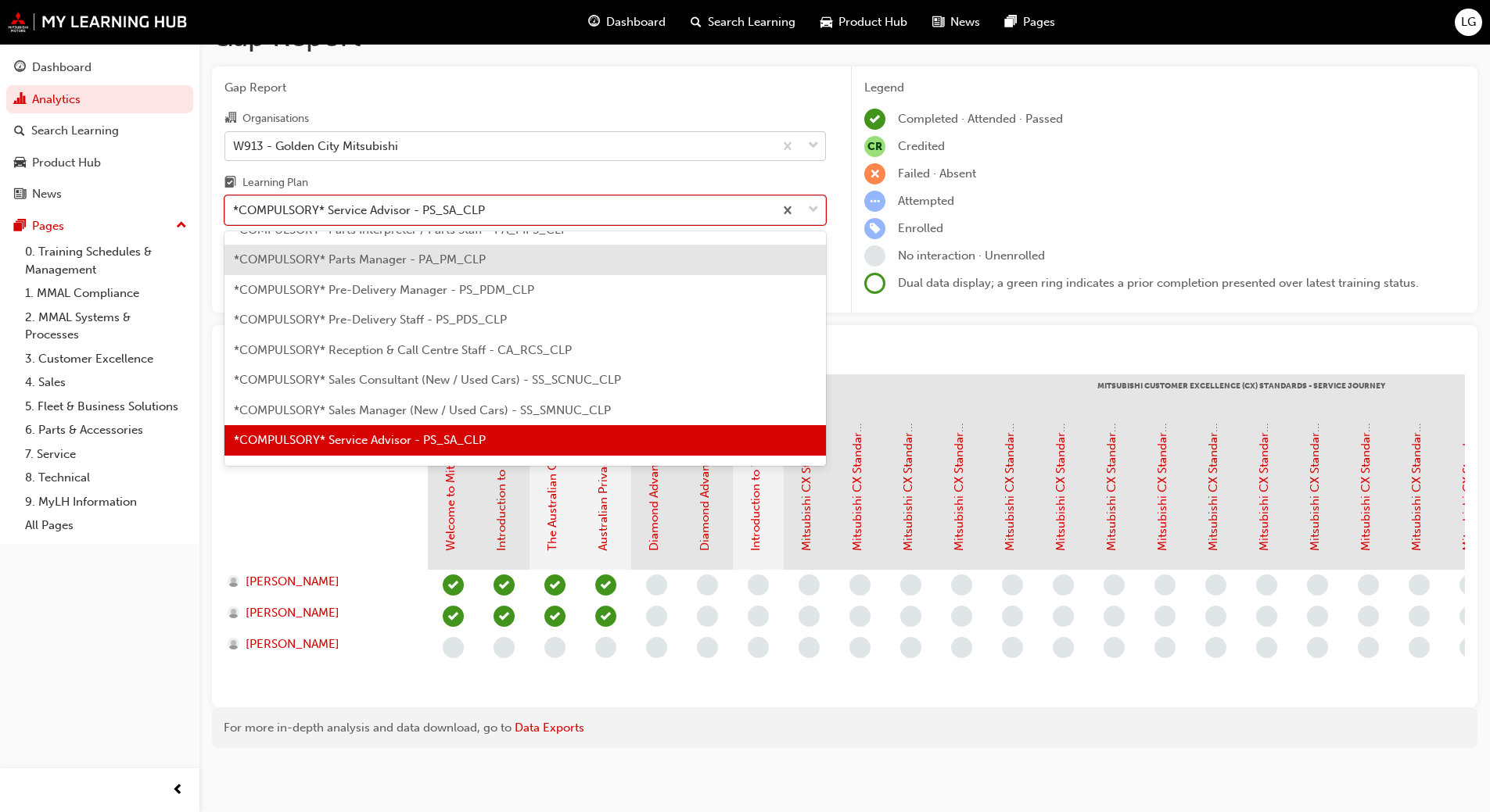
click at [282, 202] on div "*COMPULSORY* Service Advisor - PS_SA_CLP" at bounding box center [359, 211] width 252 height 18
click at [234, 203] on input "Learning Plan option *COMPULSORY* Service Advisor - PS_SA_CLP, selected. option…" at bounding box center [234, 210] width 2 height 13
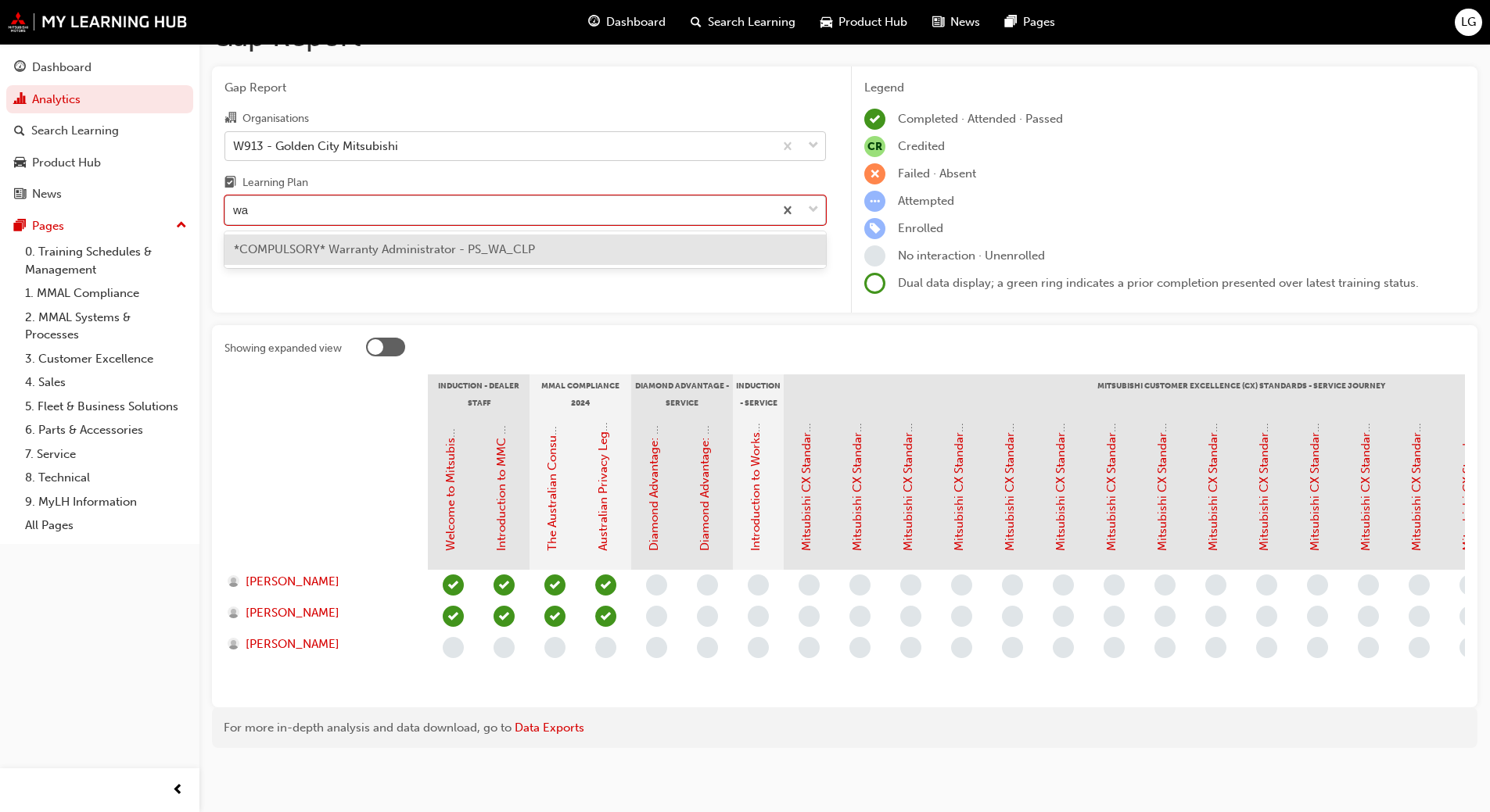
type input "war"
click at [296, 243] on span "*COMPULSORY* Warranty Administrator - PS_WA_CLP" at bounding box center [384, 249] width 301 height 14
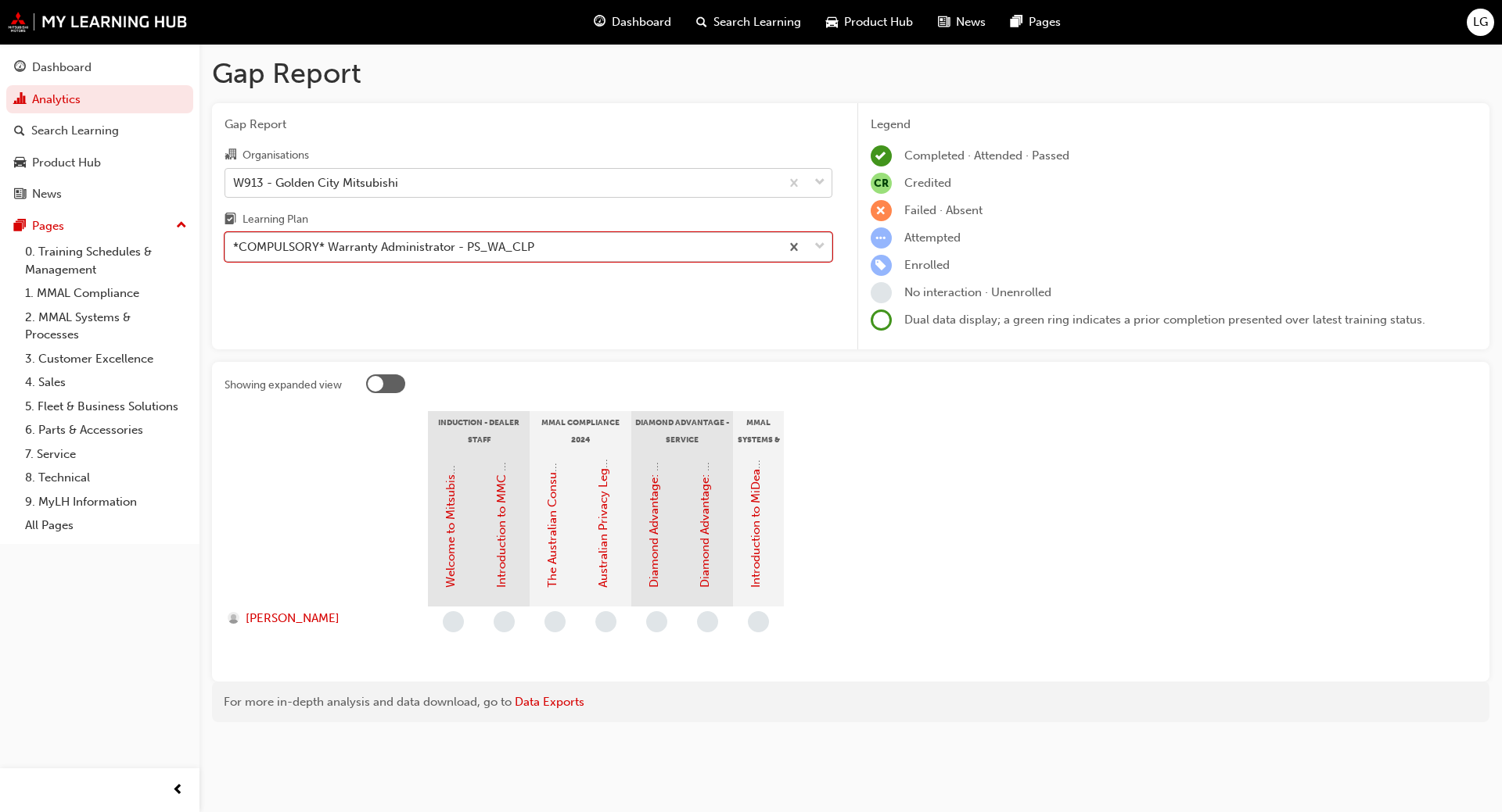
click at [317, 246] on div "*COMPULSORY* Warranty Administrator - PS_WA_CLP" at bounding box center [384, 247] width 301 height 18
click at [234, 246] on input "Learning Plan option *COMPULSORY* Warranty Administrator - PS_WA_CLP, selected.…" at bounding box center [234, 246] width 2 height 13
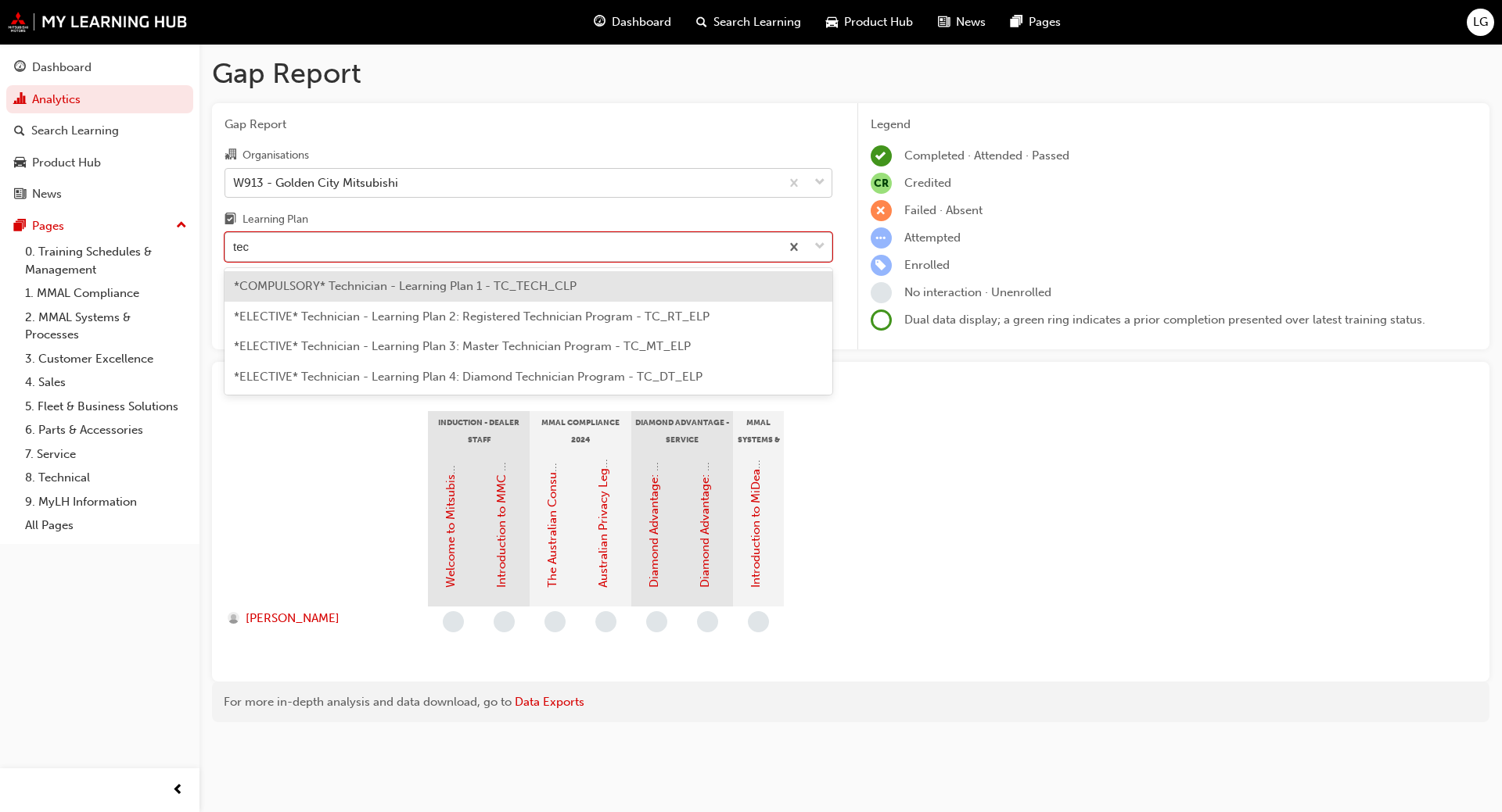
type input "tech"
click at [344, 286] on span "*COMPULSORY* Technician - Learning Plan 1 - TC_TECH_CLP" at bounding box center [405, 286] width 343 height 14
